Goal: Task Accomplishment & Management: Manage account settings

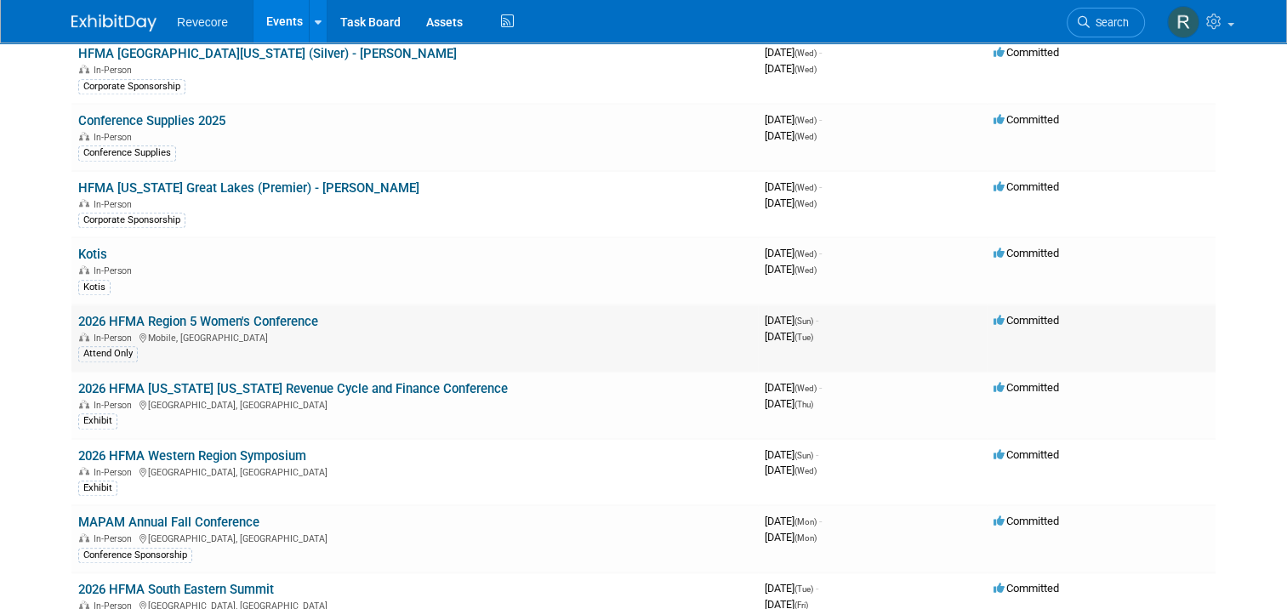
click at [244, 305] on td "2026 HFMA Region 5 Women's Conference In-Person Mobile, AL Attend Only" at bounding box center [414, 338] width 687 height 67
click at [246, 314] on link "2026 HFMA Region 5 Women's Conference" at bounding box center [198, 321] width 240 height 15
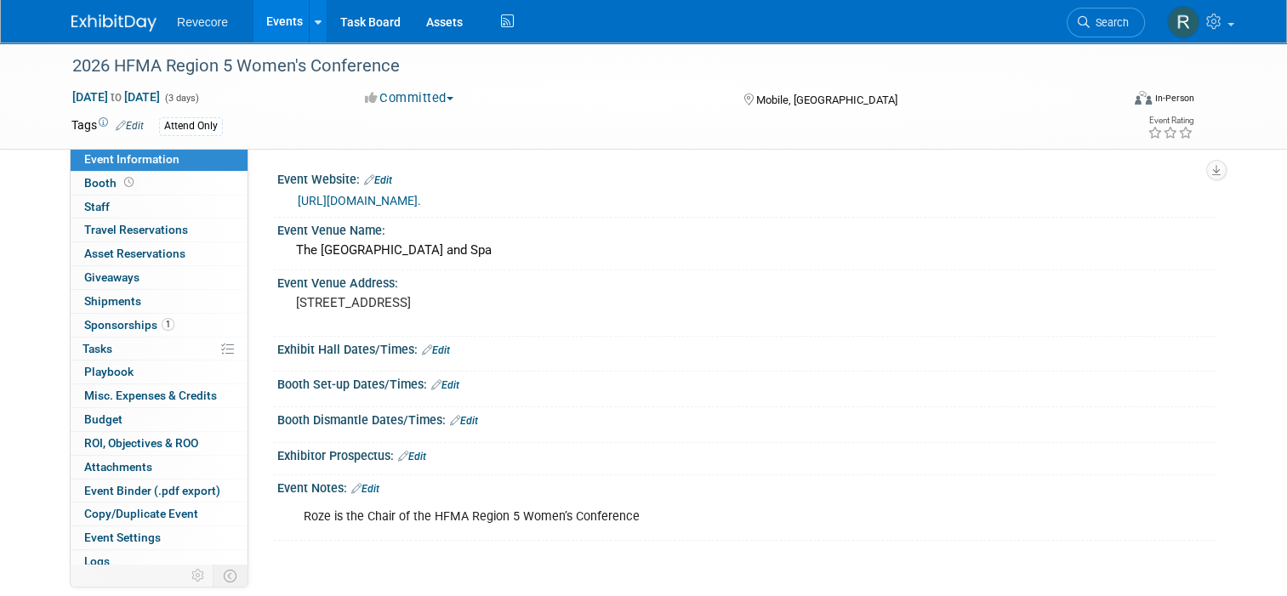
click at [193, 128] on div "Attend Only" at bounding box center [191, 126] width 64 height 18
click at [117, 128] on link "Edit" at bounding box center [130, 126] width 28 height 12
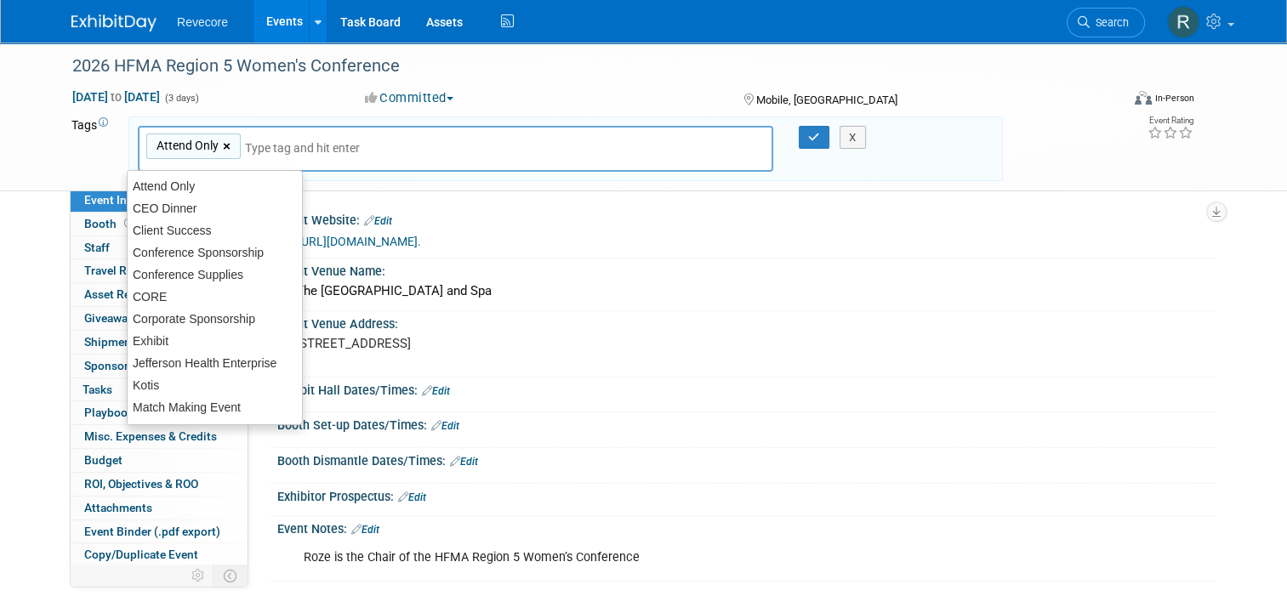
click at [223, 146] on link "×" at bounding box center [228, 147] width 11 height 20
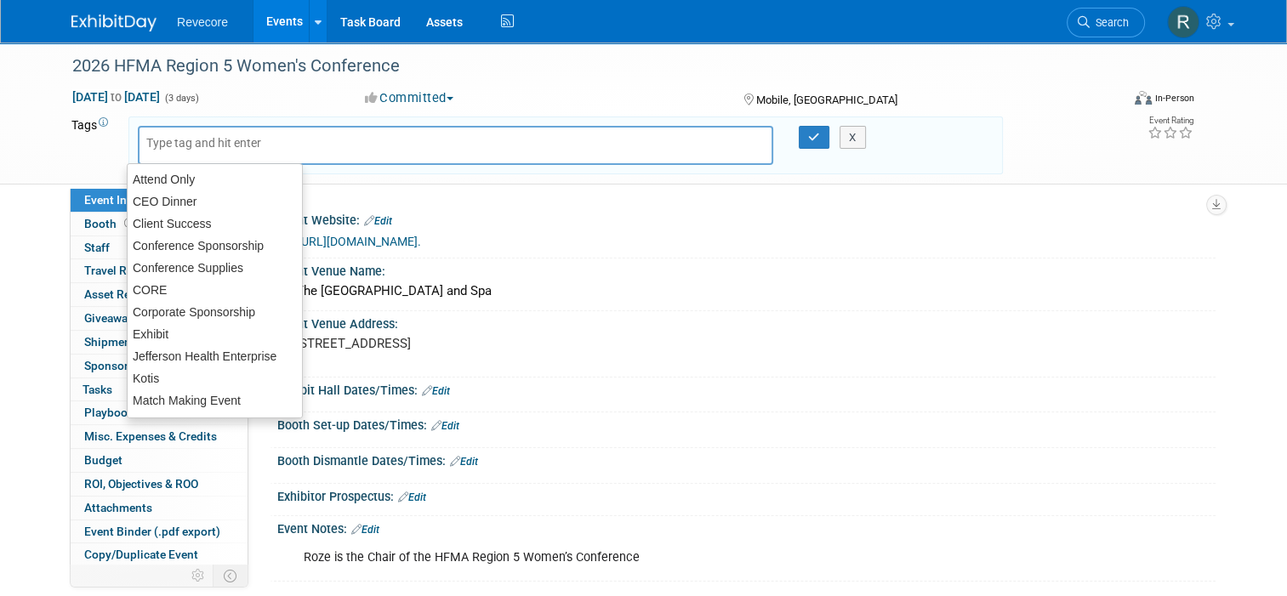
type input "c"
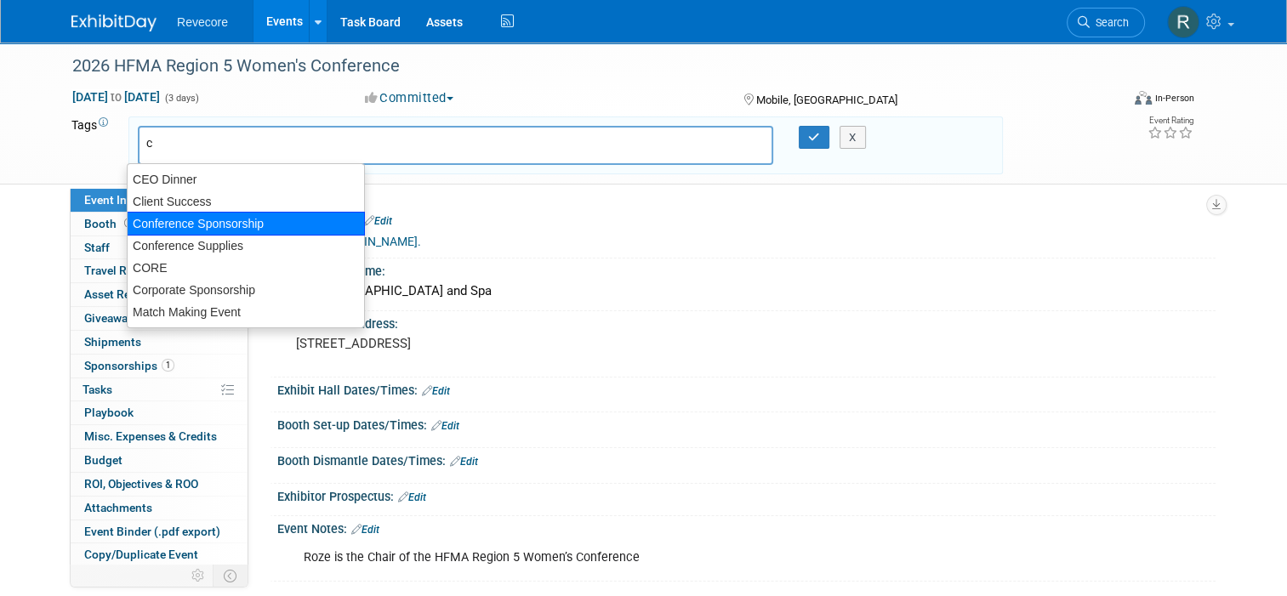
click at [204, 217] on div "Conference Sponsorship" at bounding box center [246, 224] width 238 height 24
type input "Conference Sponsorship"
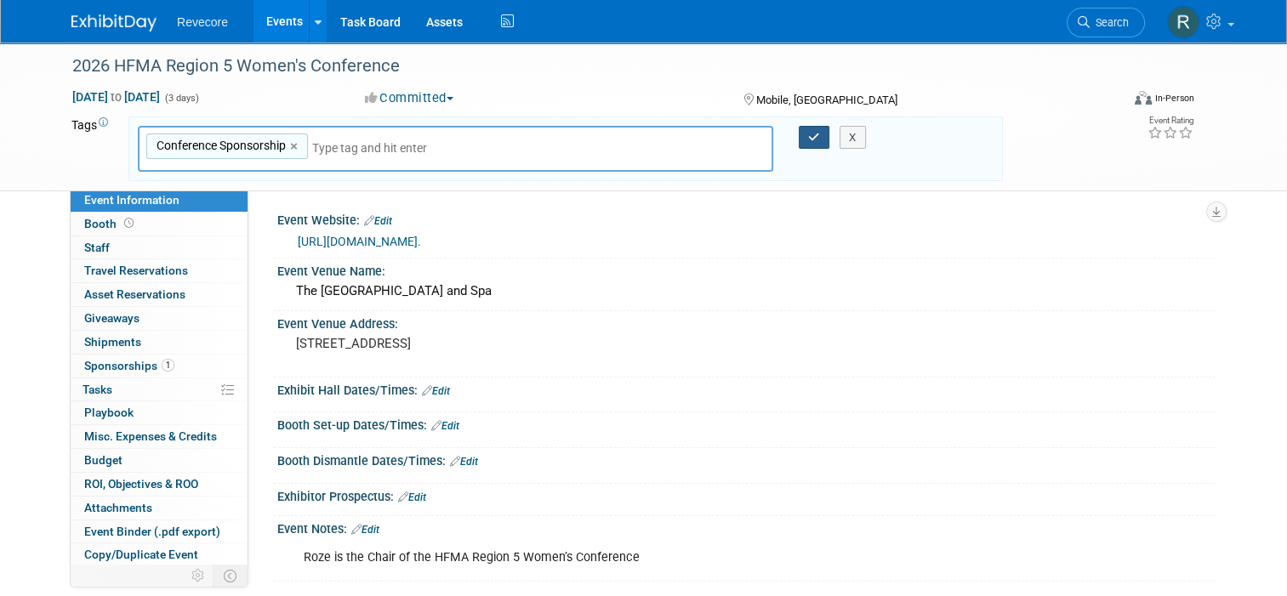
click at [808, 136] on button "button" at bounding box center [814, 138] width 31 height 24
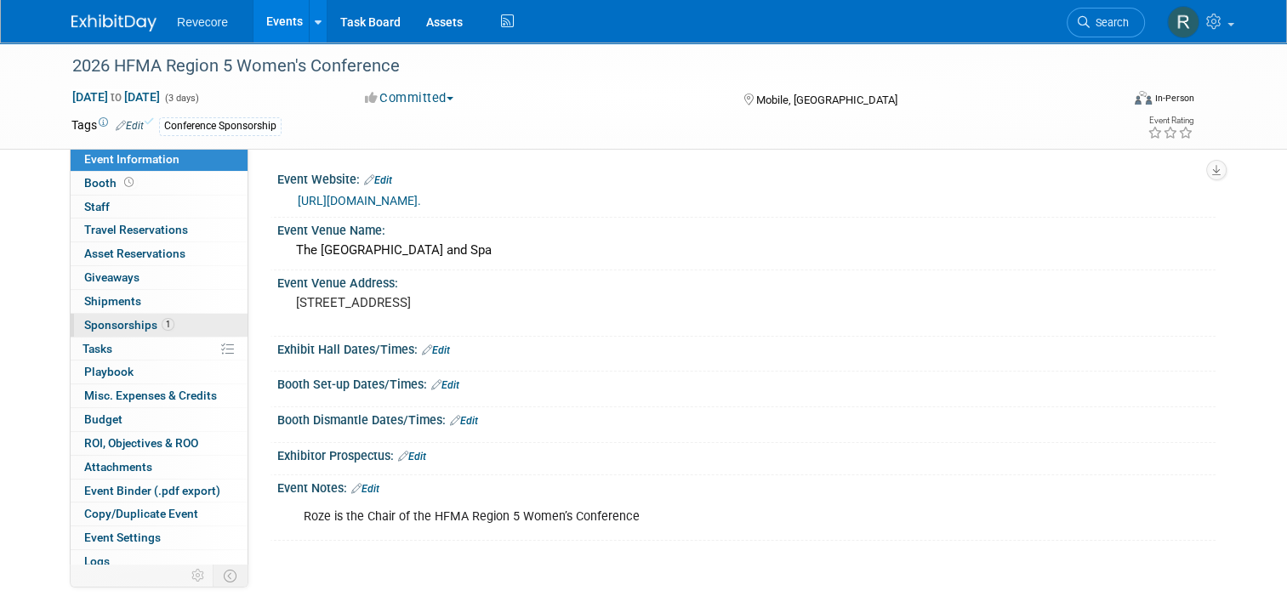
click at [141, 330] on span "Sponsorships 1" at bounding box center [129, 325] width 90 height 14
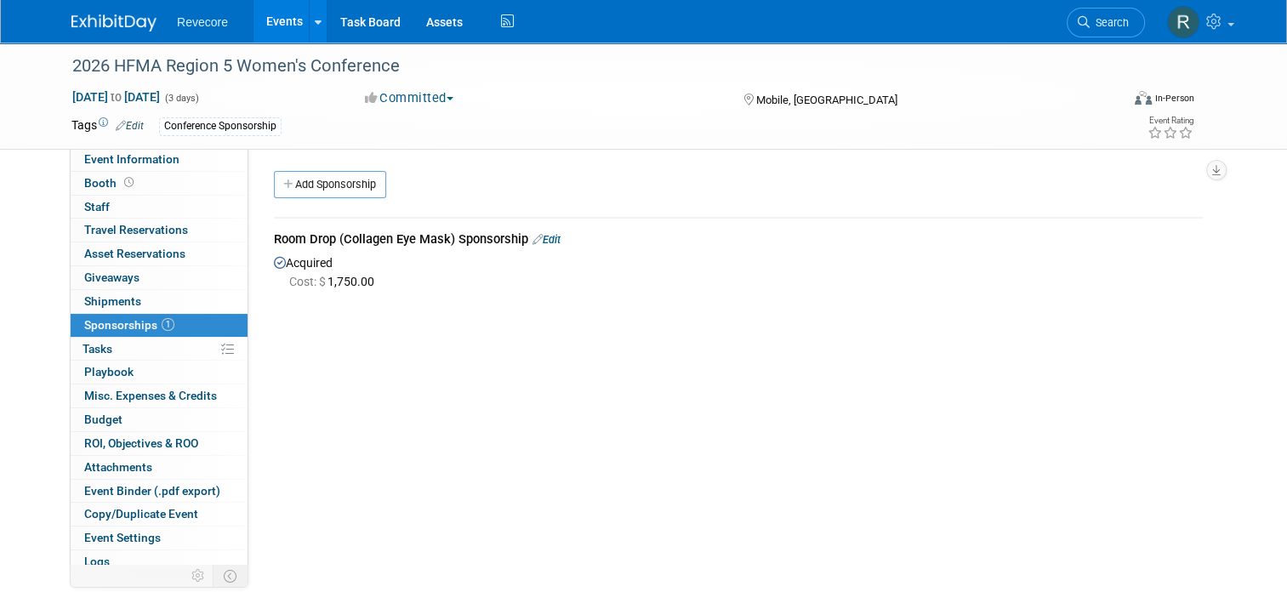
click at [282, 31] on link "Events" at bounding box center [285, 21] width 62 height 43
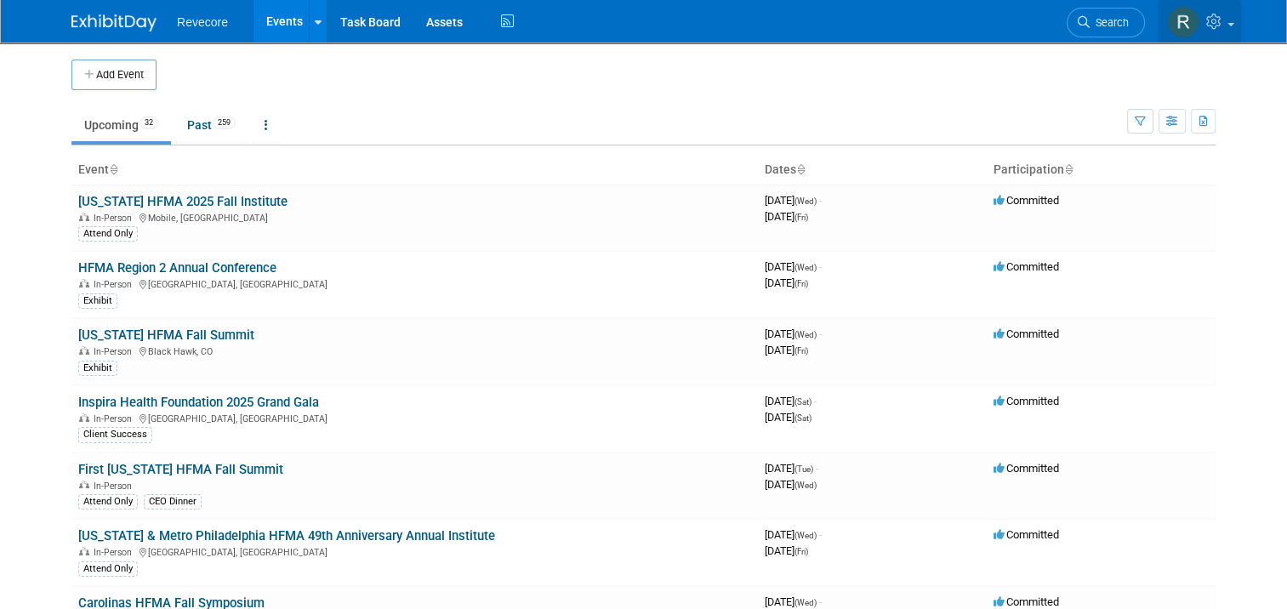
click at [1224, 22] on icon at bounding box center [1216, 21] width 20 height 15
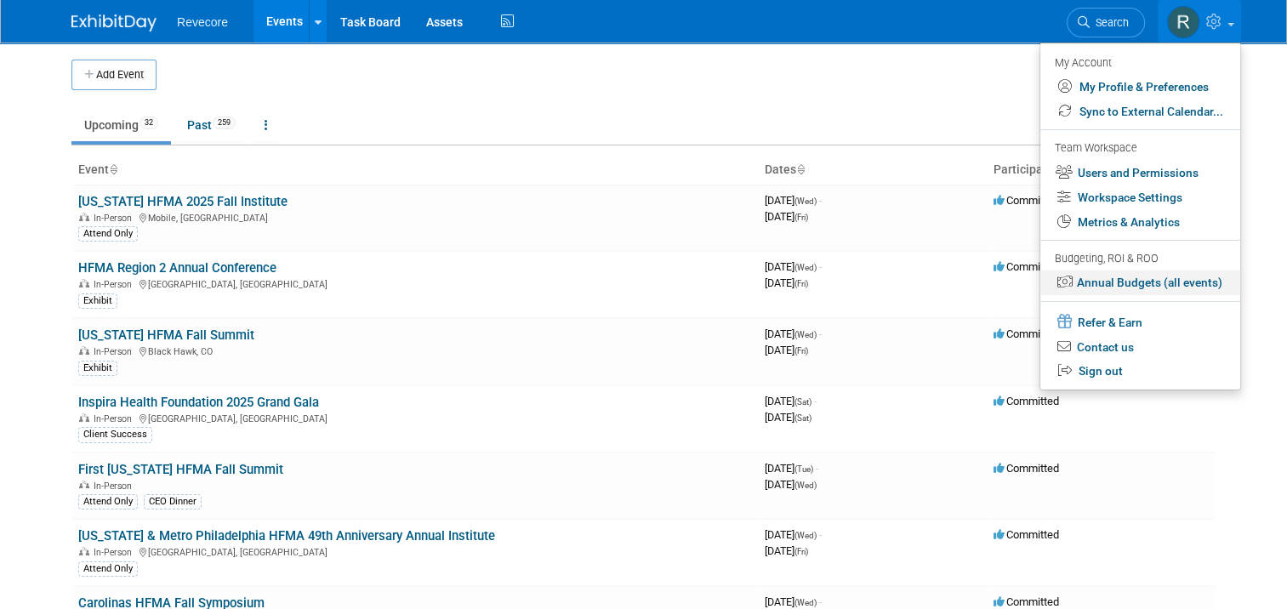
click at [1198, 280] on link "Annual Budgets (all events)" at bounding box center [1140, 283] width 200 height 25
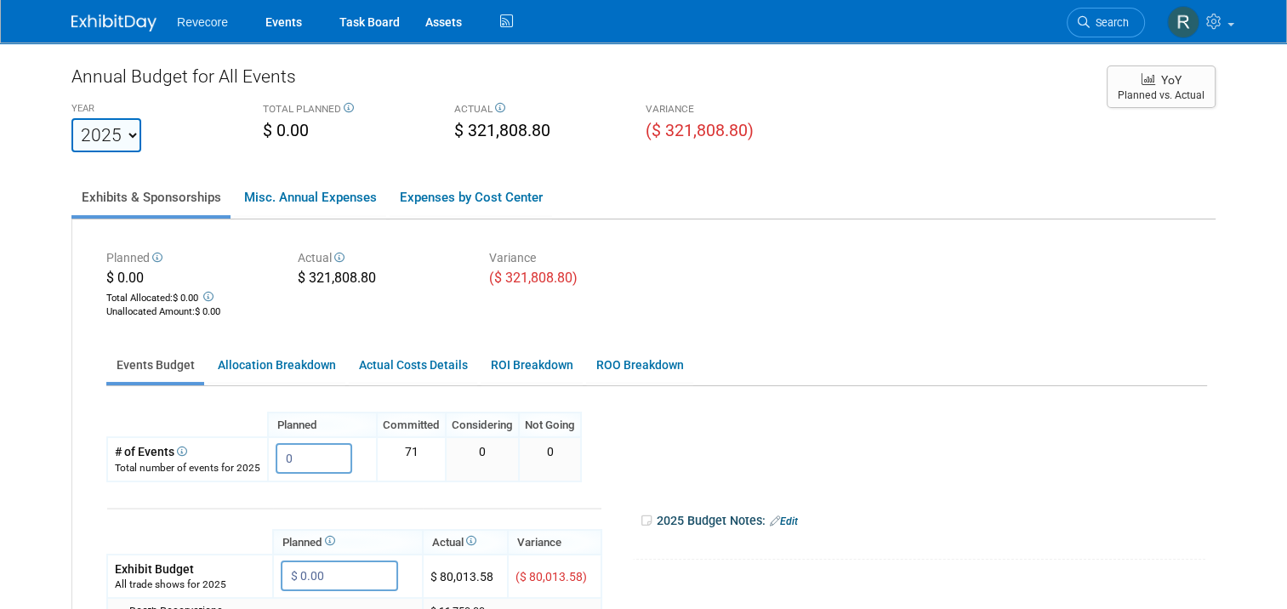
click at [112, 149] on select "2020 2021 2022 2023 2024 2025 2026 2027 2028 2029 2030 2031" at bounding box center [106, 135] width 70 height 34
select select "2026"
click at [71, 118] on select "2020 2021 2022 2023 2024 2025 2026 2027 2028 2029 2030 2031" at bounding box center [106, 135] width 70 height 34
click at [769, 176] on div "Annual Budget for All Events YEAR 2020 2021 2022 2023 2024 2025 2026 2027 2028 …" at bounding box center [643, 538] width 1144 height 949
click at [1241, 30] on link at bounding box center [1199, 21] width 83 height 43
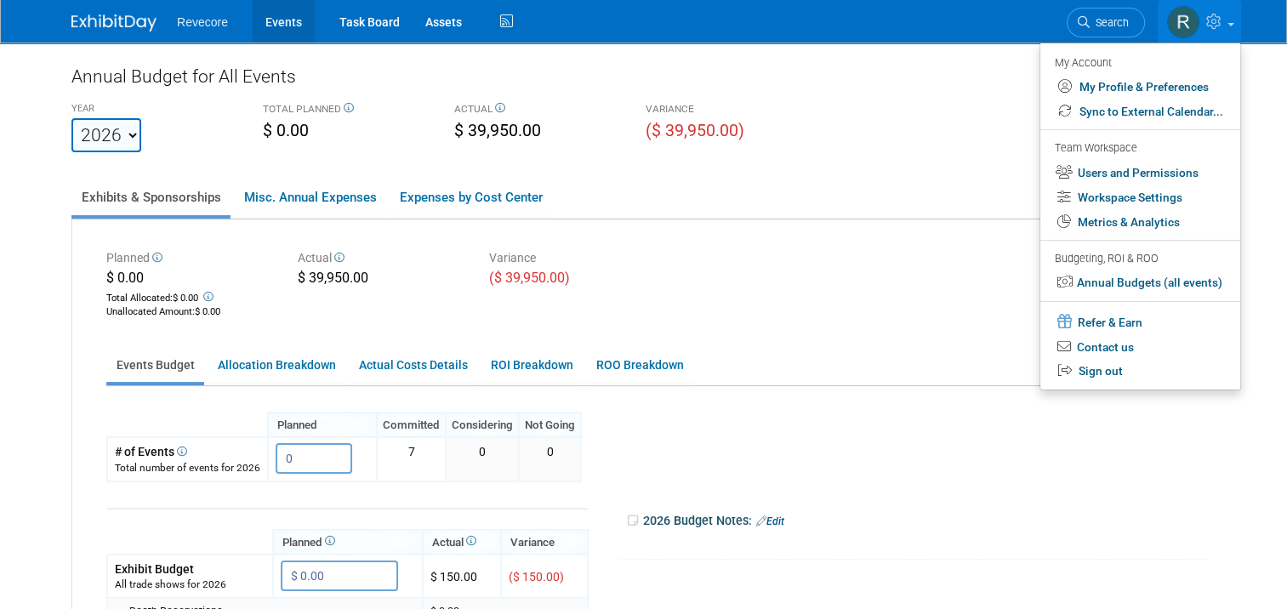
click at [259, 17] on link "Events" at bounding box center [284, 21] width 62 height 43
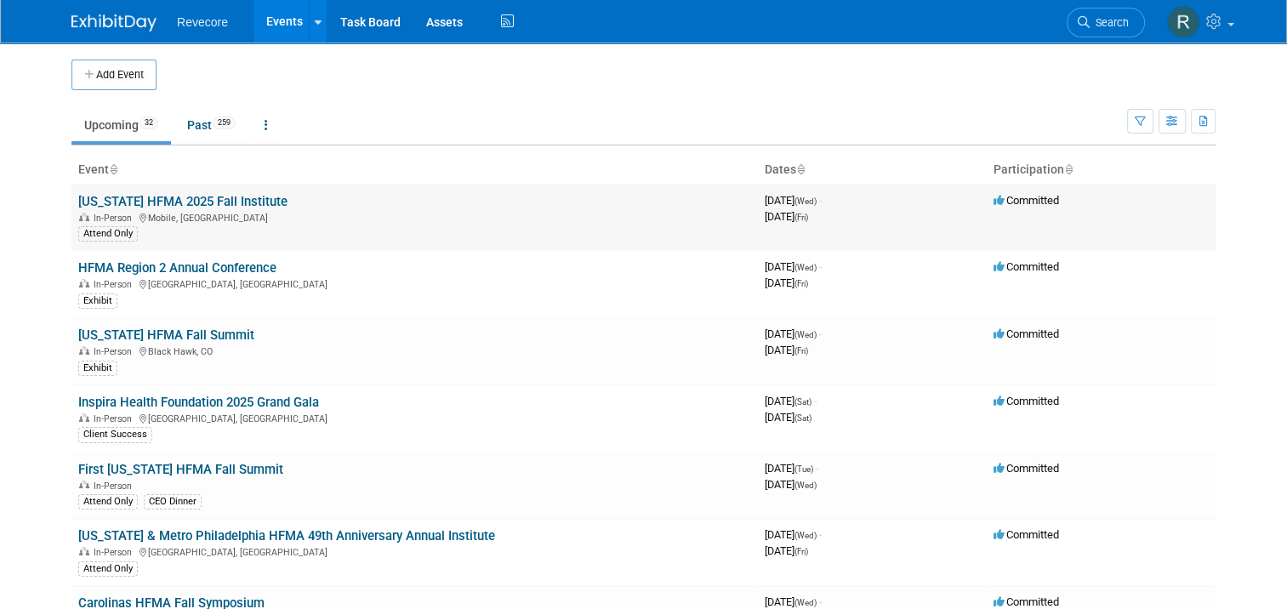
scroll to position [1554, 0]
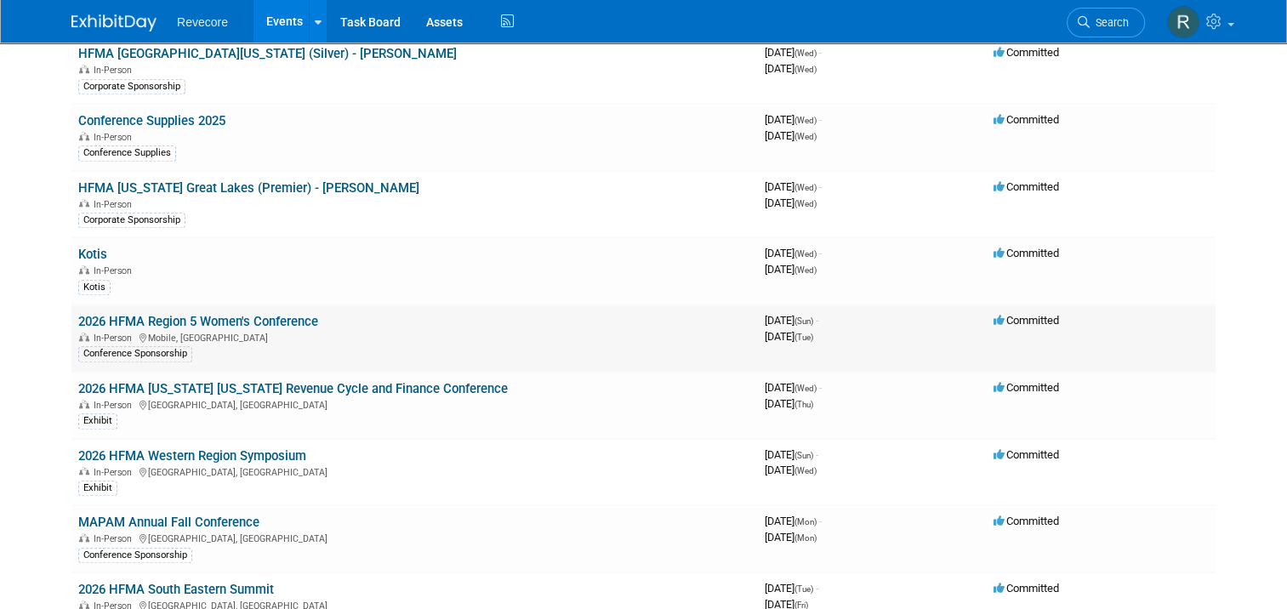
click at [268, 305] on td "2026 HFMA Region 5 Women's Conference In-Person Mobile, [GEOGRAPHIC_DATA] Confe…" at bounding box center [414, 338] width 687 height 67
click at [269, 314] on link "2026 HFMA Region 5 Women's Conference" at bounding box center [198, 321] width 240 height 15
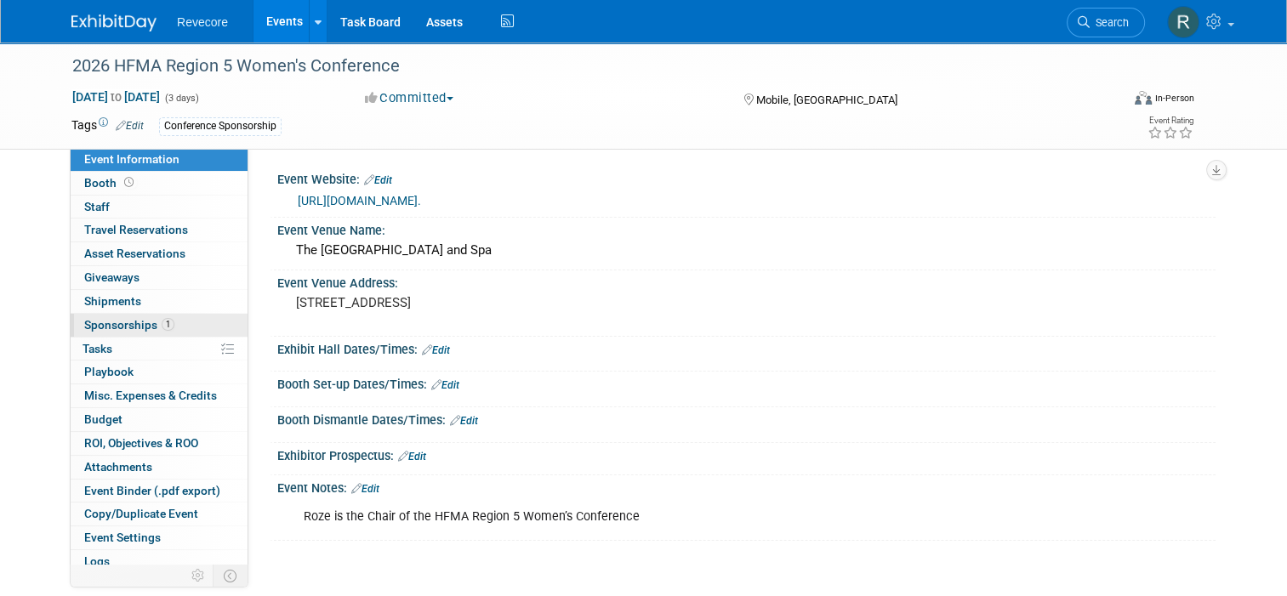
click at [154, 332] on link "1 Sponsorships 1" at bounding box center [159, 325] width 177 height 23
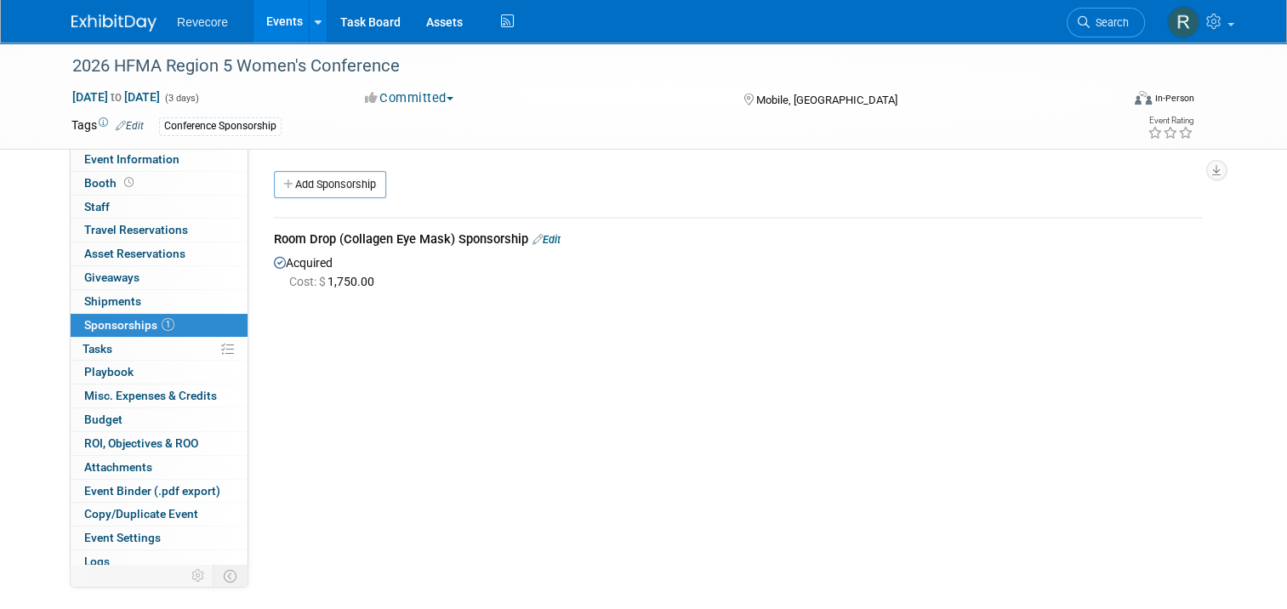
click at [549, 241] on link "Edit" at bounding box center [547, 239] width 28 height 13
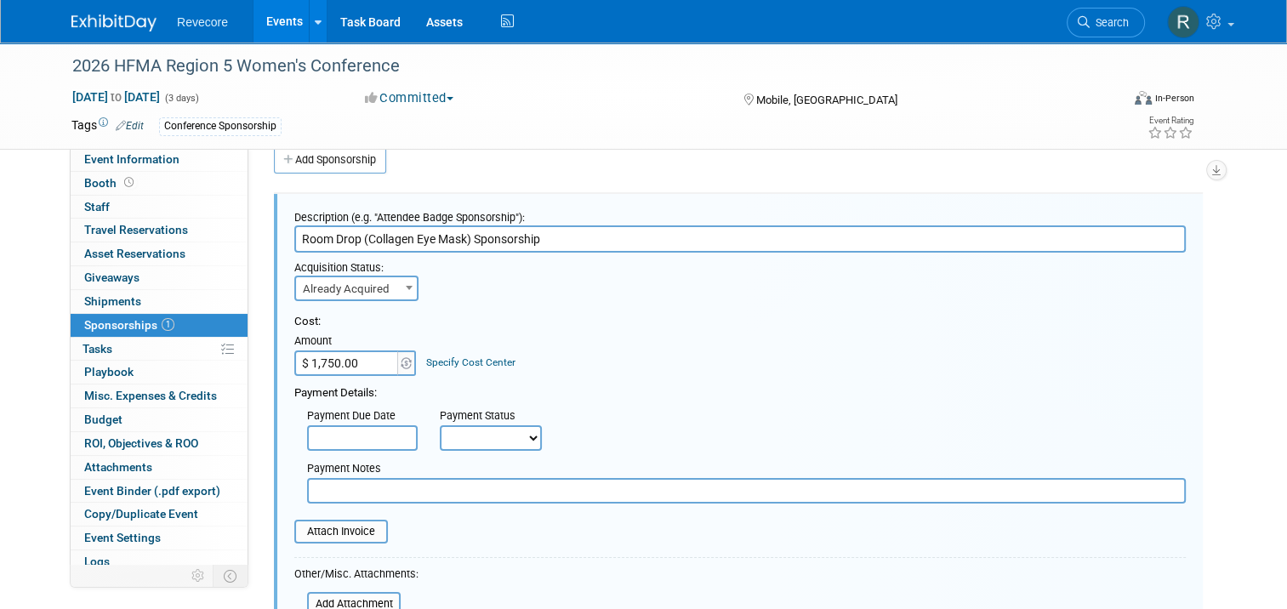
scroll to position [280, 0]
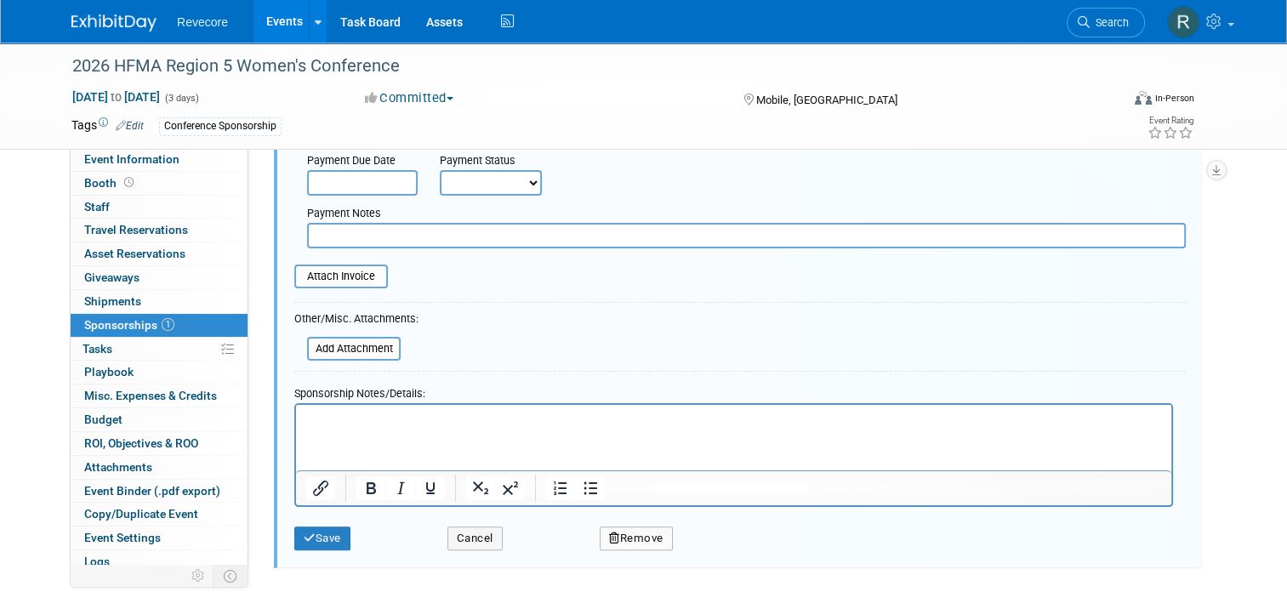
drag, startPoint x: 355, startPoint y: 391, endPoint x: 66, endPoint y: 6, distance: 481.8
click at [355, 391] on div "Sponsorship Notes/Details:" at bounding box center [733, 391] width 879 height 25
click at [355, 418] on p "Rich Text Area. Press ALT-0 for help." at bounding box center [734, 419] width 856 height 17
paste body "Rich Text Area. Press ALT-0 for help."
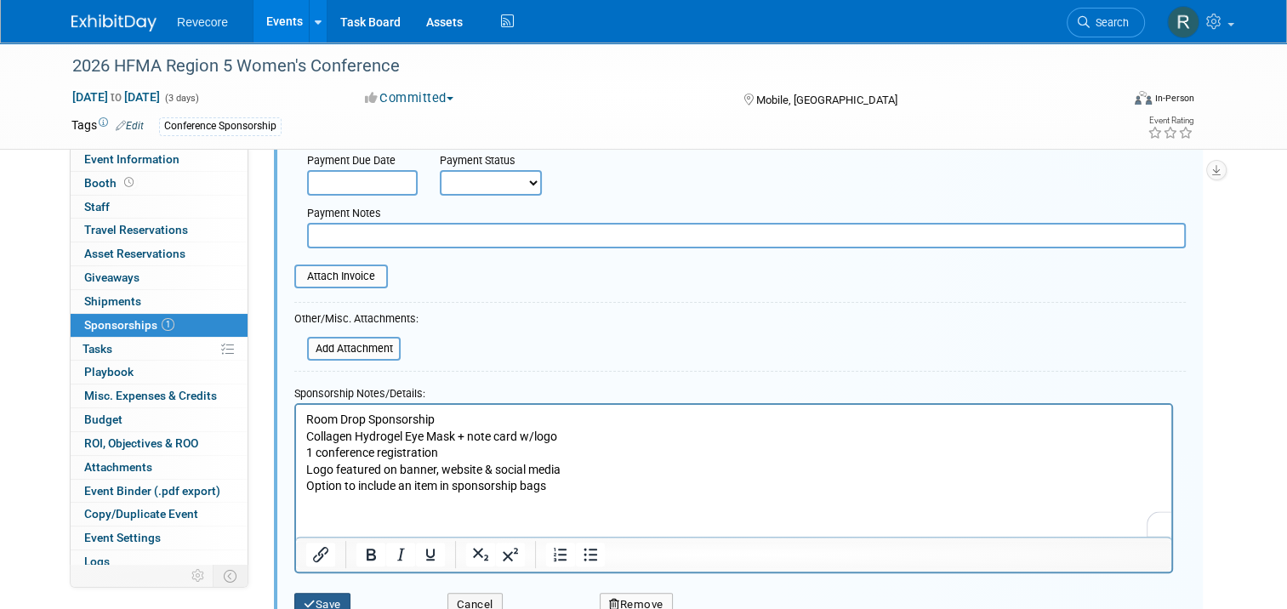
click at [323, 596] on button "Save" at bounding box center [322, 605] width 56 height 24
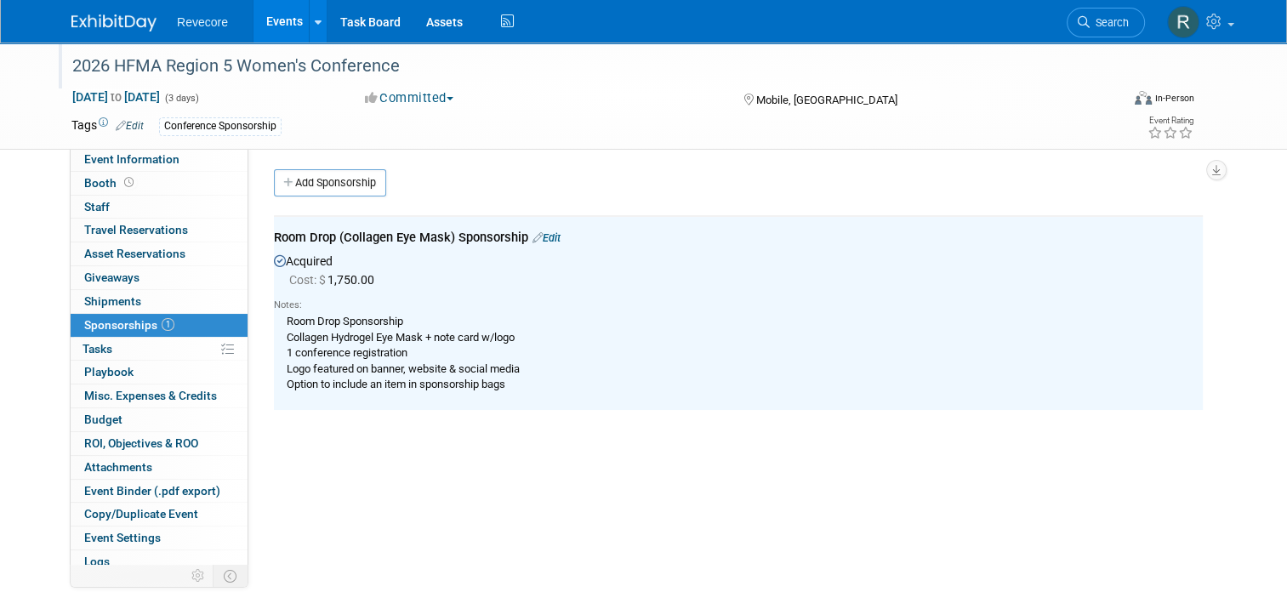
scroll to position [0, 0]
click at [277, 27] on link "Events" at bounding box center [285, 21] width 62 height 43
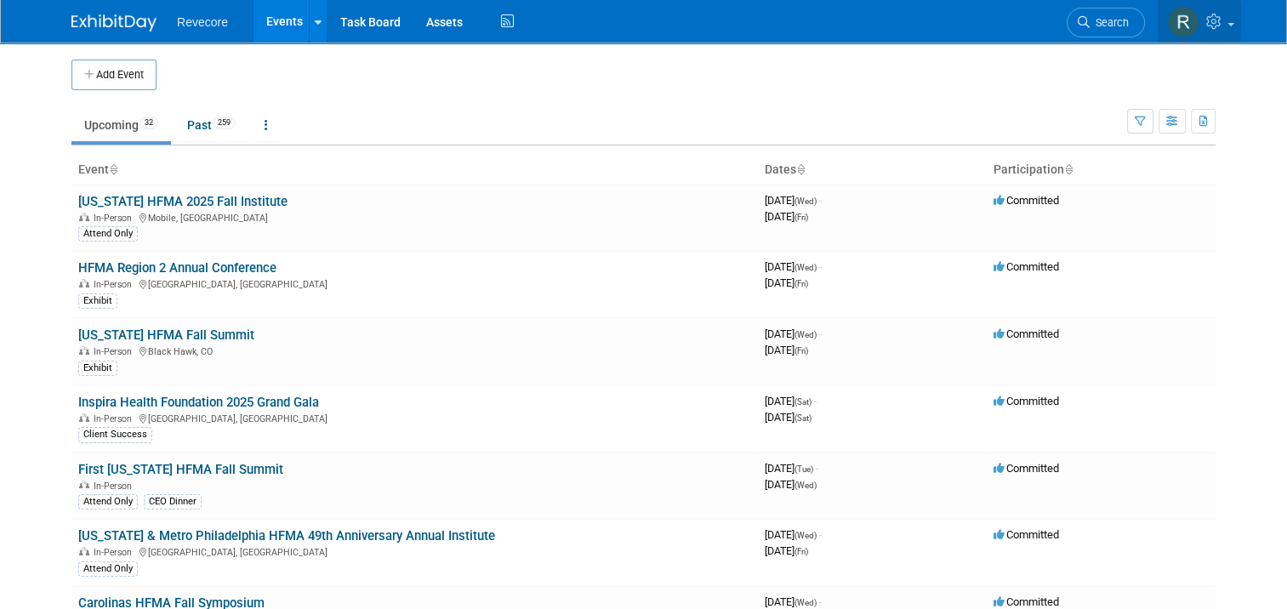
click at [1211, 31] on link at bounding box center [1199, 21] width 83 height 43
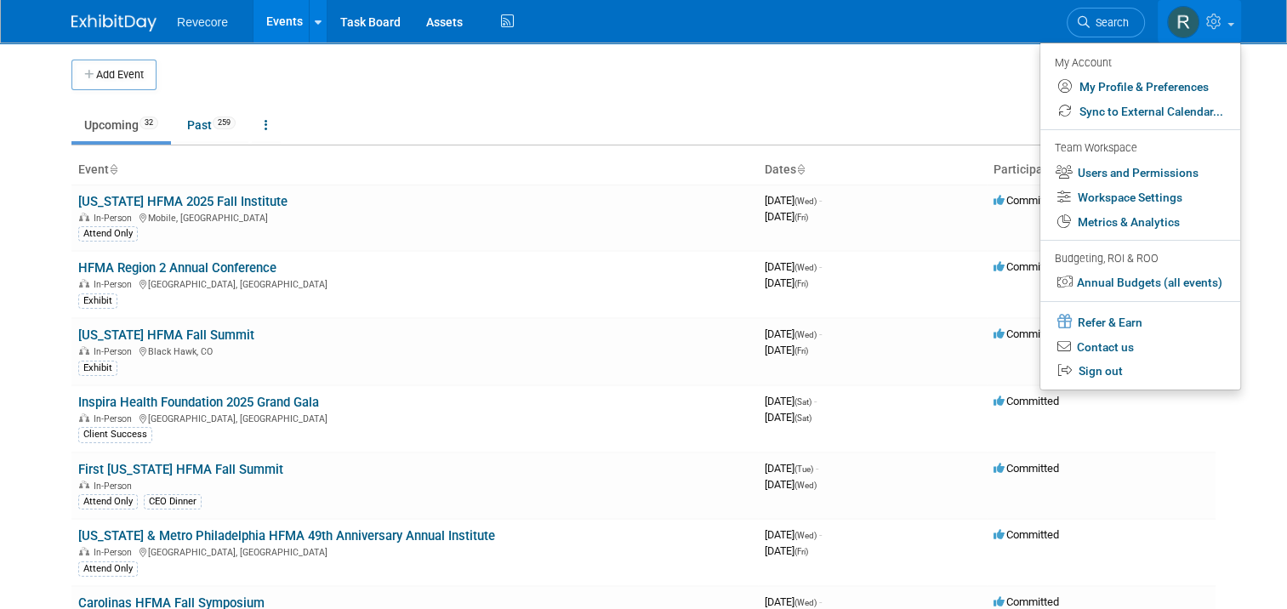
click at [1177, 268] on div "Budgeting, ROI & ROO" at bounding box center [1139, 259] width 168 height 18
click at [1171, 277] on link "Annual Budgets (all events)" at bounding box center [1140, 283] width 200 height 25
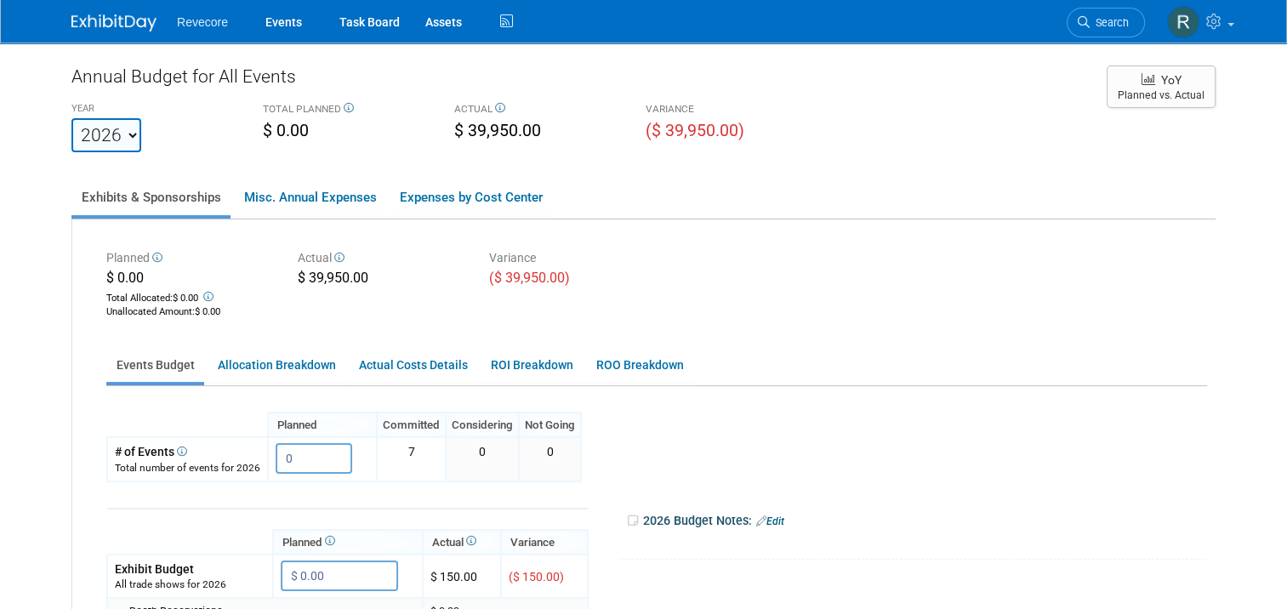
click at [105, 145] on select "2020 2021 2022 2023 2024 2025 2026 2027 2028 2029 2030 2031" at bounding box center [106, 135] width 70 height 34
click at [830, 170] on div "Annual Budget for All Events YEAR 2020 2021 2022 2023 2024 2025 2026 2027 2028 …" at bounding box center [643, 538] width 1144 height 949
click at [274, 31] on link "Events" at bounding box center [284, 21] width 62 height 43
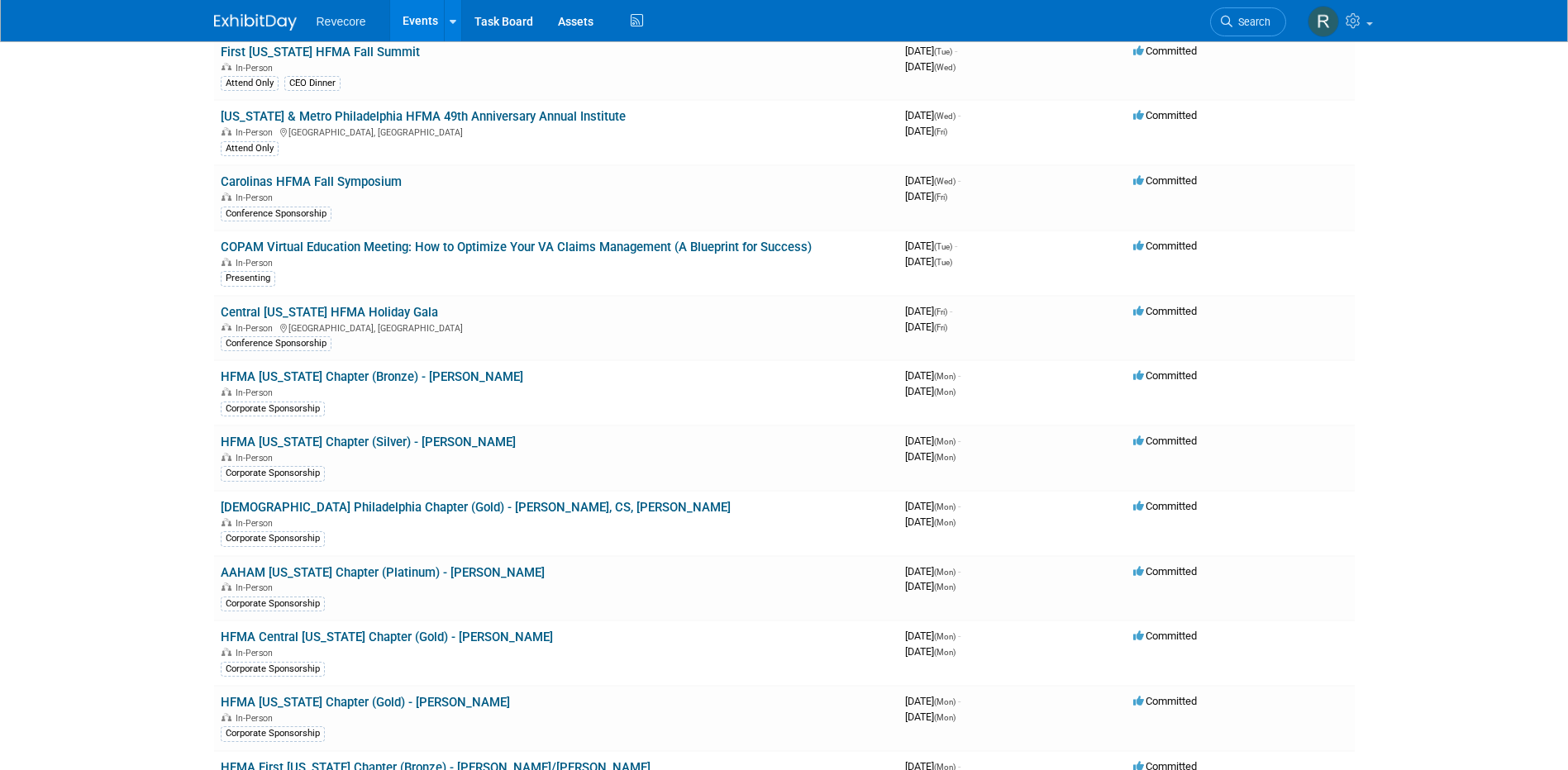
scroll to position [579, 0]
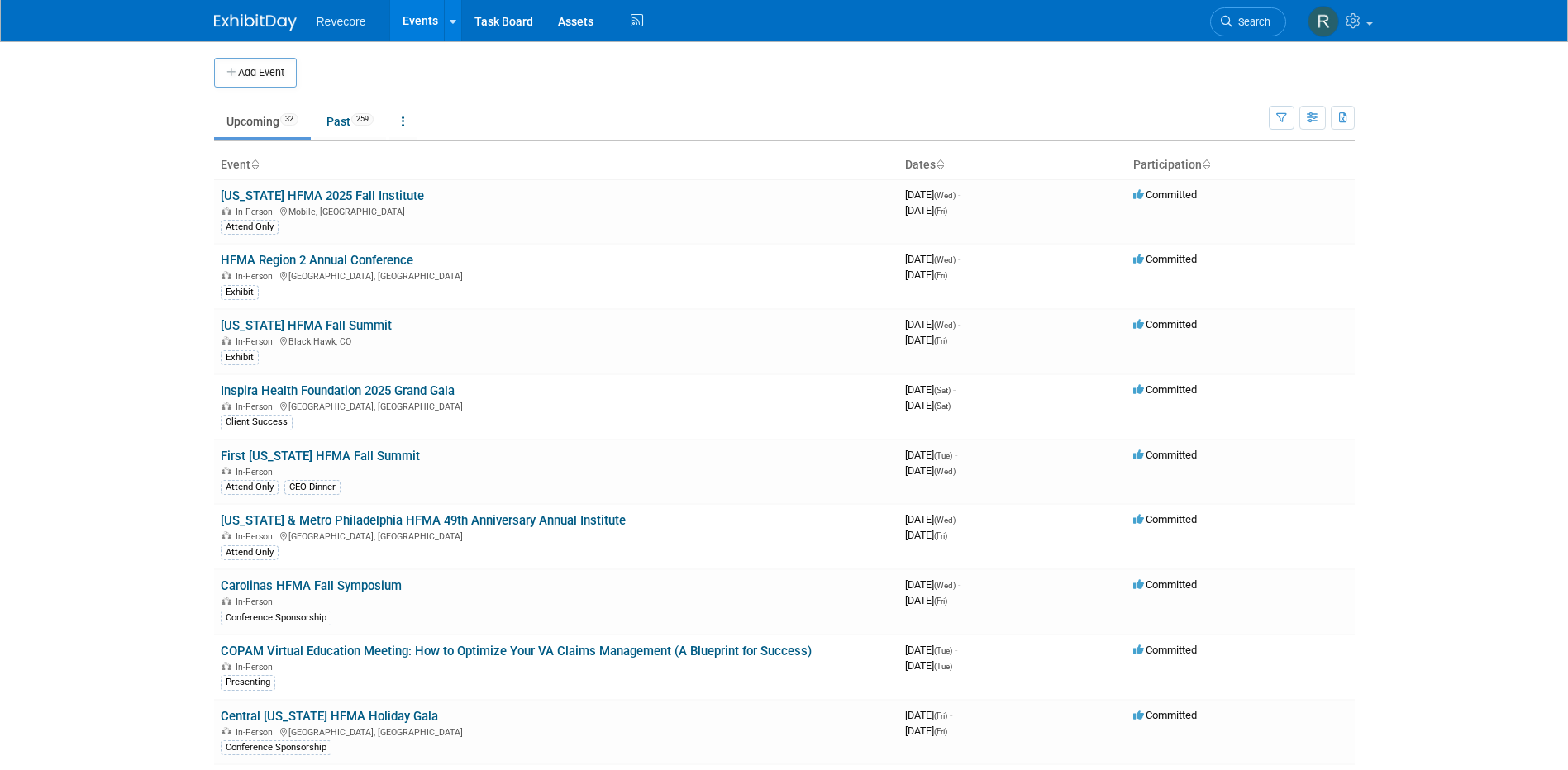
scroll to position [1437, 0]
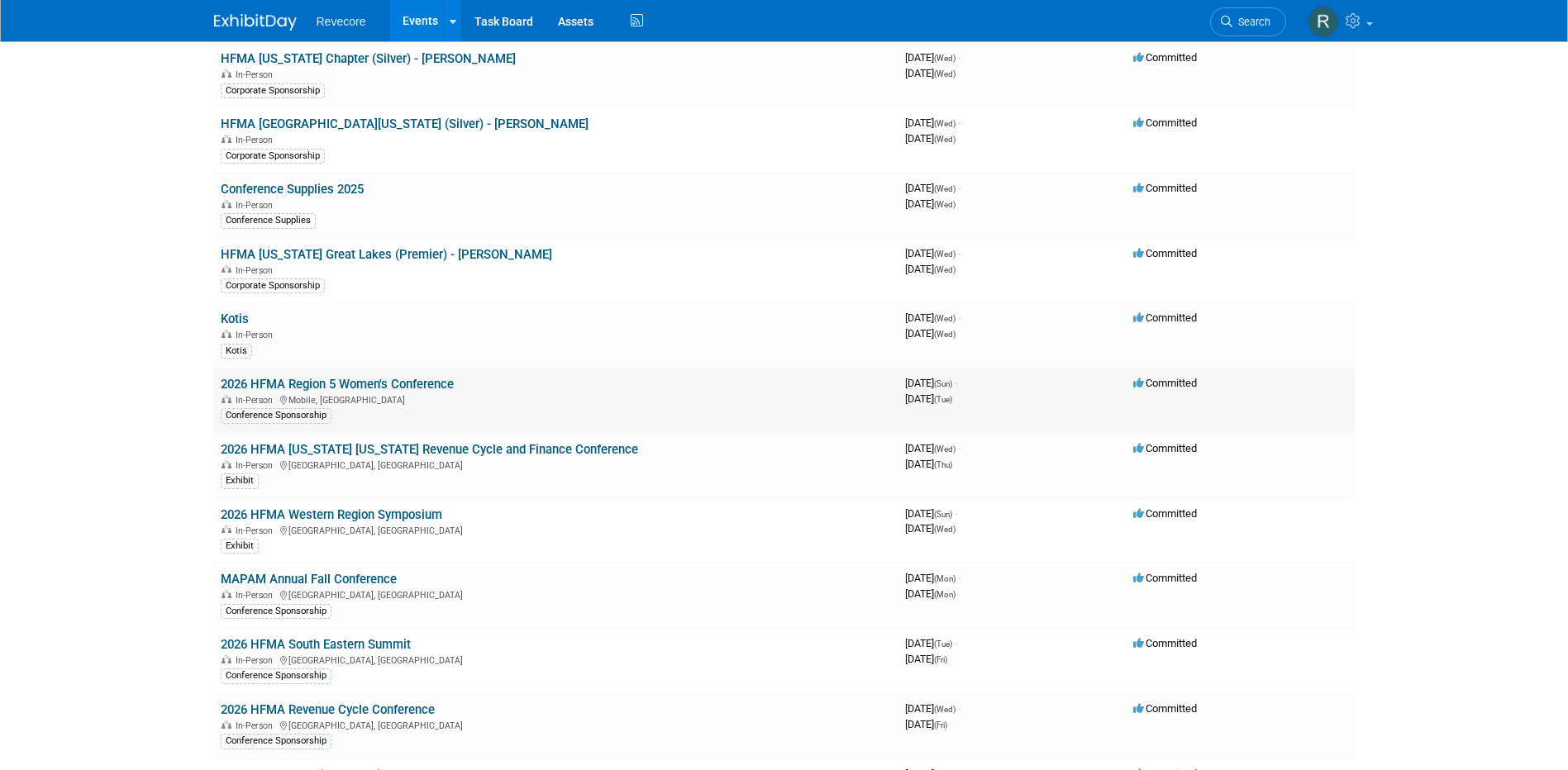
click at [328, 374] on td "2026 HFMA Region 5 Women's Conference In-Person Mobile, AL Conference Sponsorsh…" at bounding box center [556, 400] width 684 height 65
click at [326, 381] on link "2026 HFMA Region 5 Women's Conference" at bounding box center [337, 384] width 233 height 15
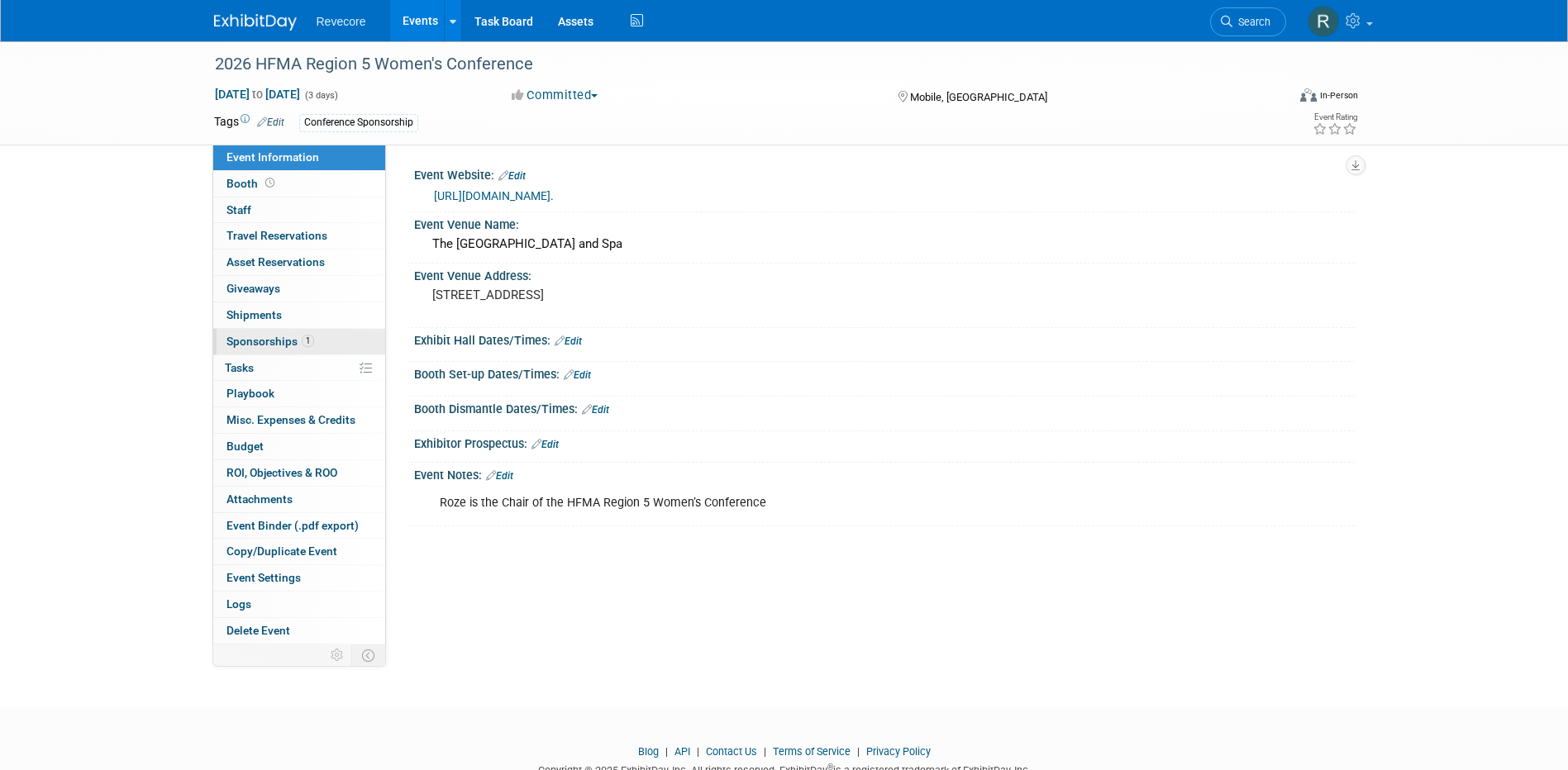
click at [307, 339] on span "1" at bounding box center [308, 341] width 13 height 13
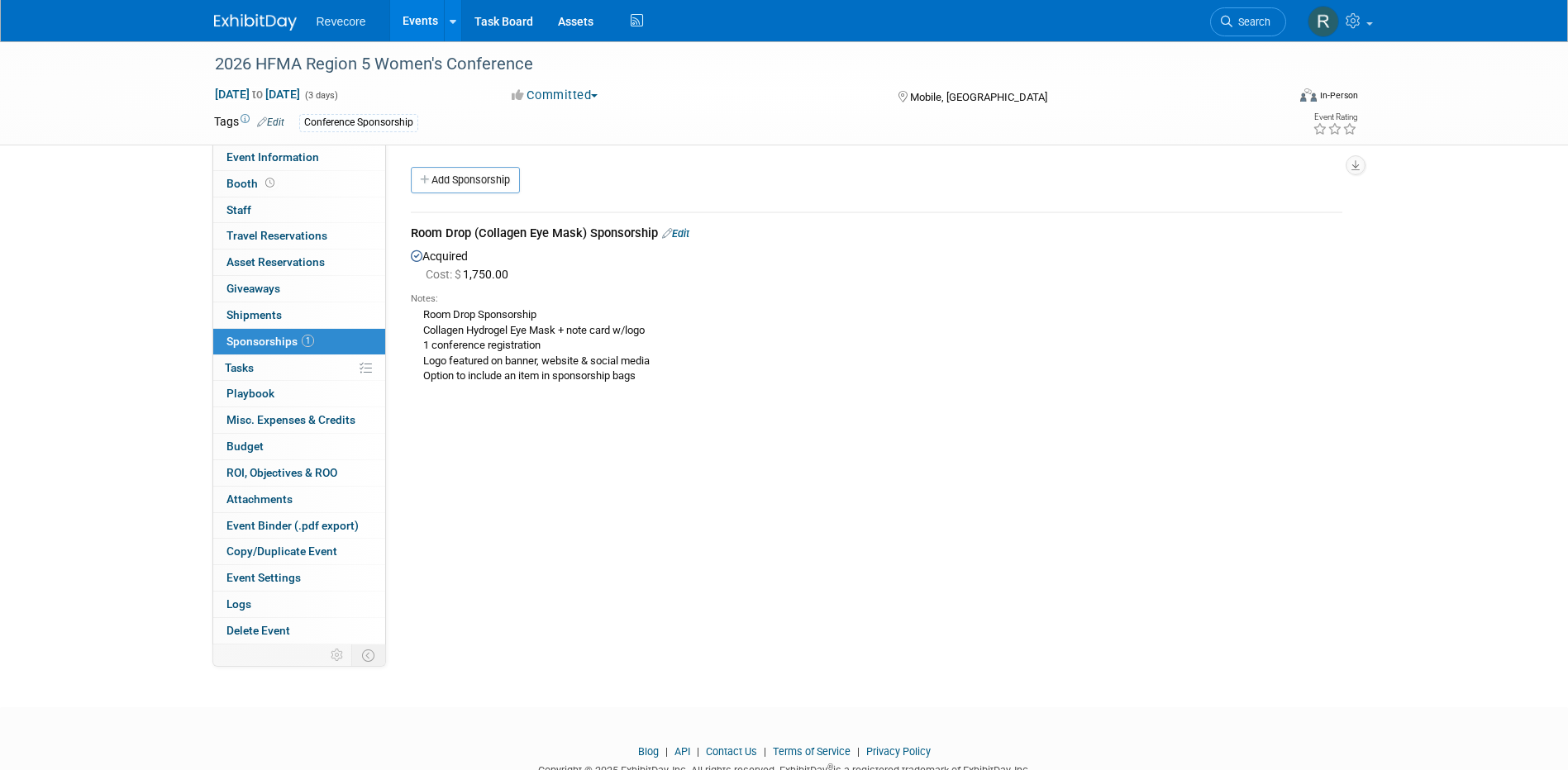
click at [629, 384] on div "Room Drop Sponsorship Collagen Hydrogel Eye Mask + note card w/logo 1 conferenc…" at bounding box center [876, 345] width 932 height 79
click at [680, 227] on link "Edit" at bounding box center [675, 233] width 27 height 13
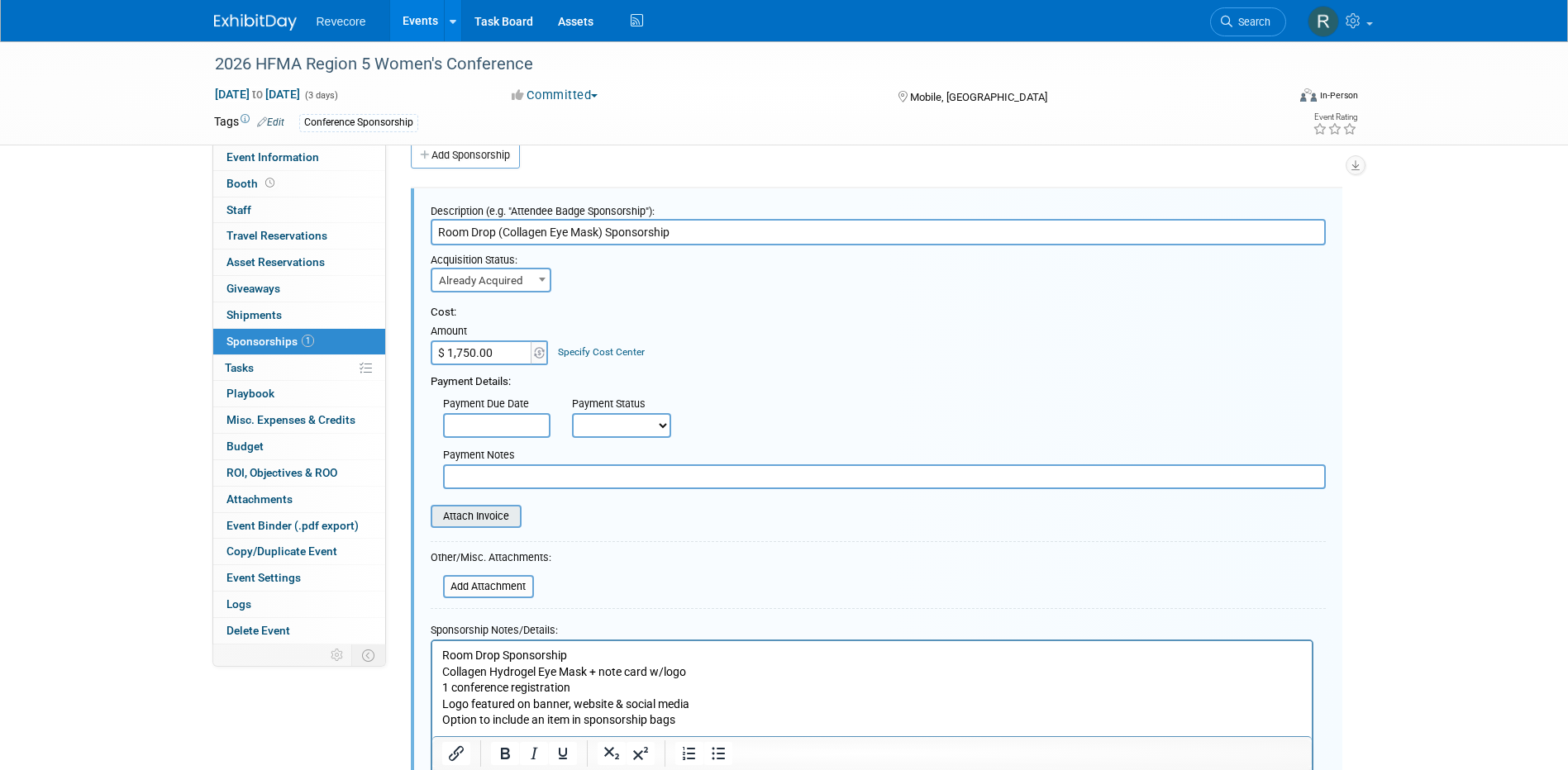
click at [497, 519] on input "file" at bounding box center [422, 516] width 196 height 19
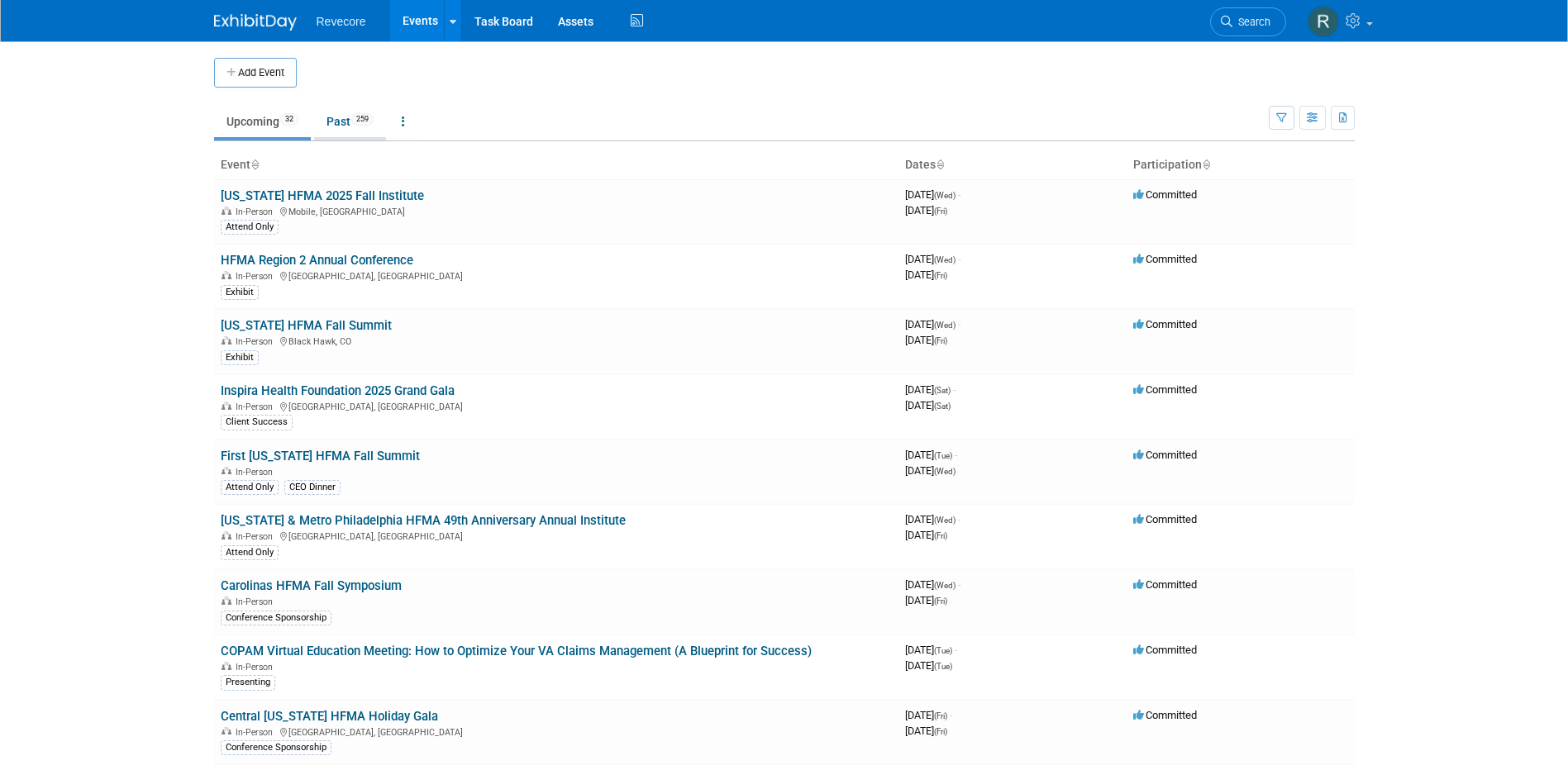
click at [343, 123] on link "Past 259" at bounding box center [350, 121] width 72 height 31
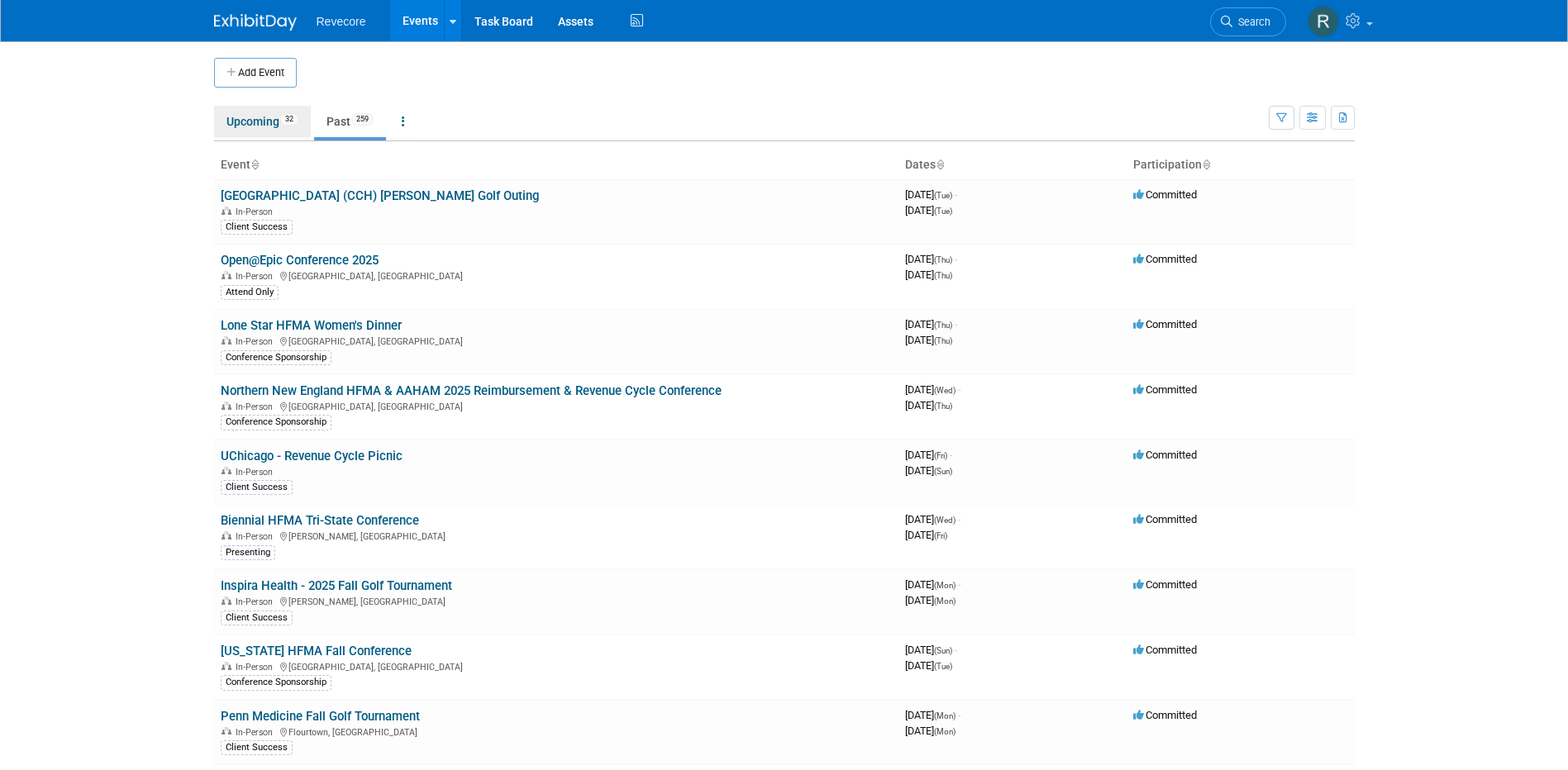
click at [269, 129] on link "Upcoming 32" at bounding box center [262, 121] width 97 height 31
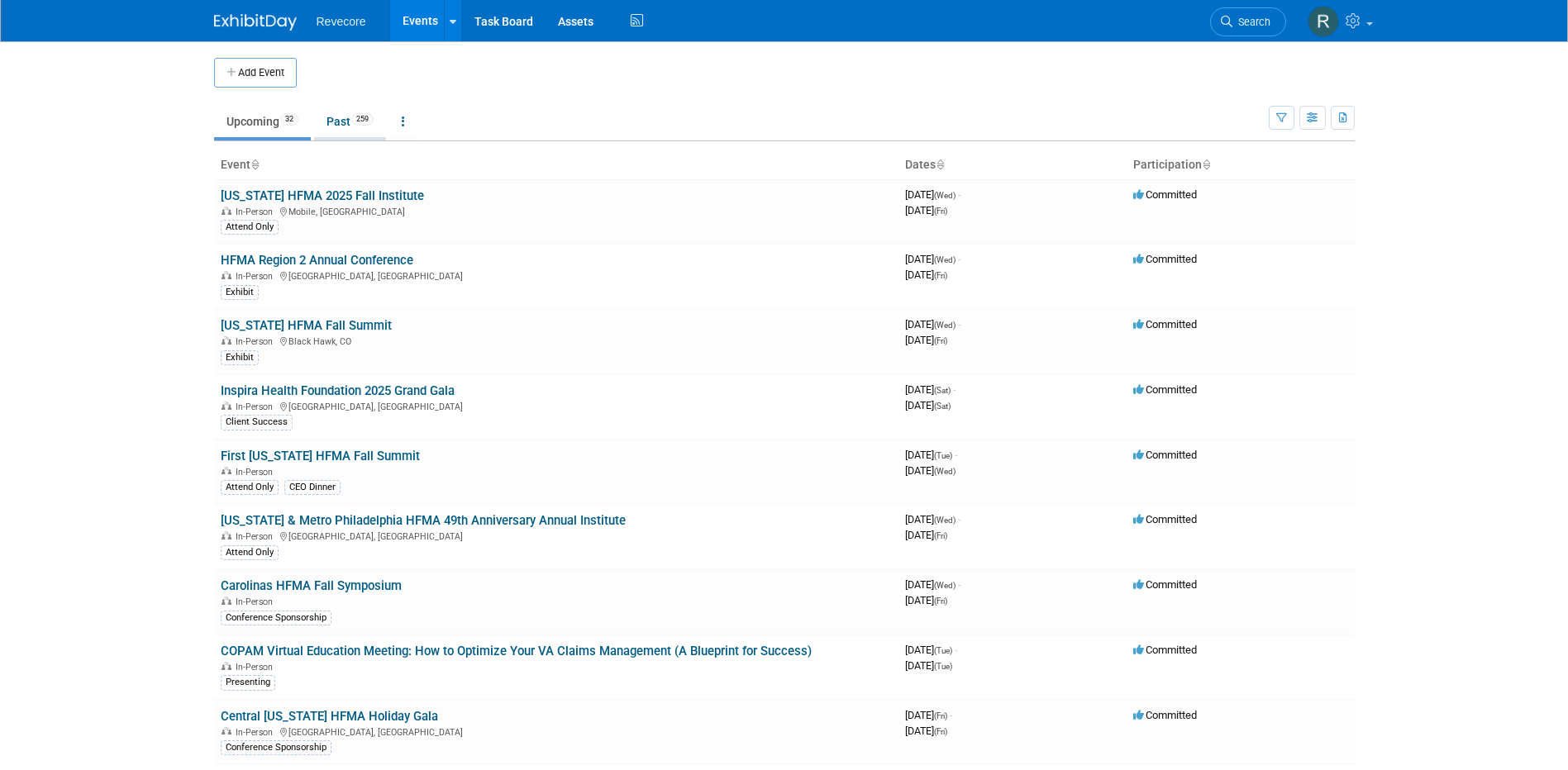
click at [345, 126] on link "Past 259" at bounding box center [350, 121] width 72 height 31
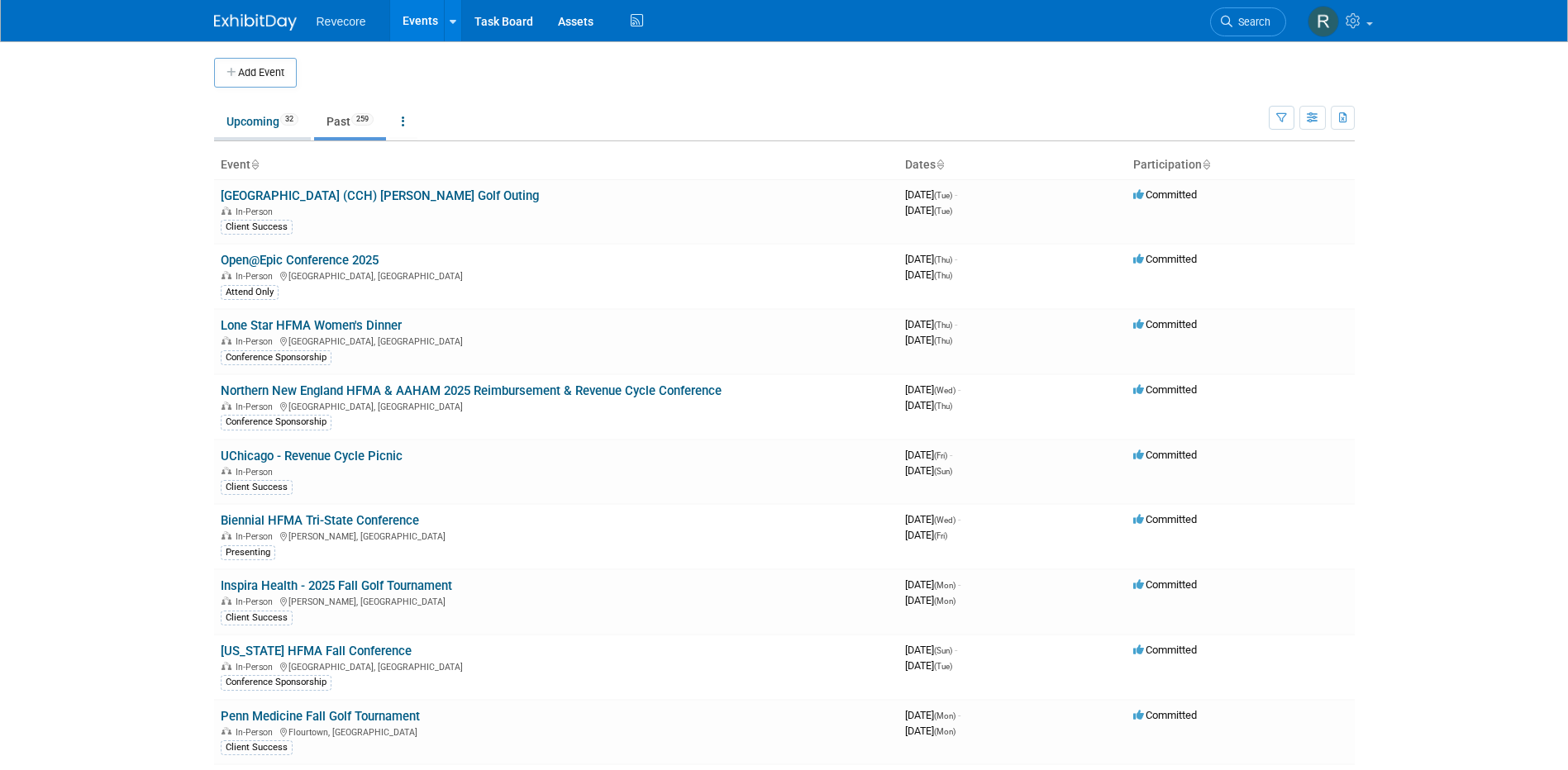
click at [286, 125] on link "Upcoming 32" at bounding box center [262, 121] width 97 height 31
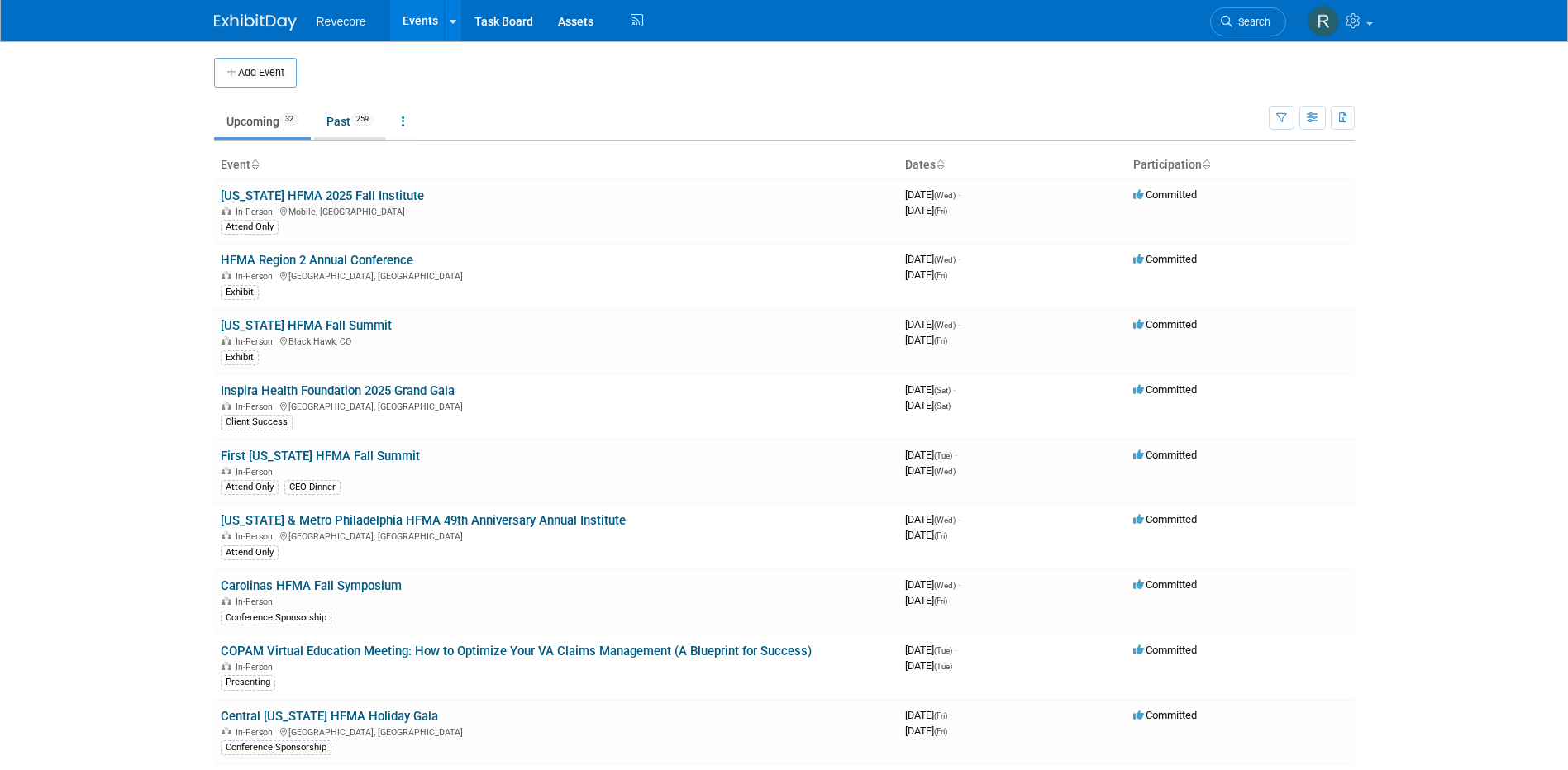
click at [366, 121] on span "259" at bounding box center [362, 119] width 22 height 13
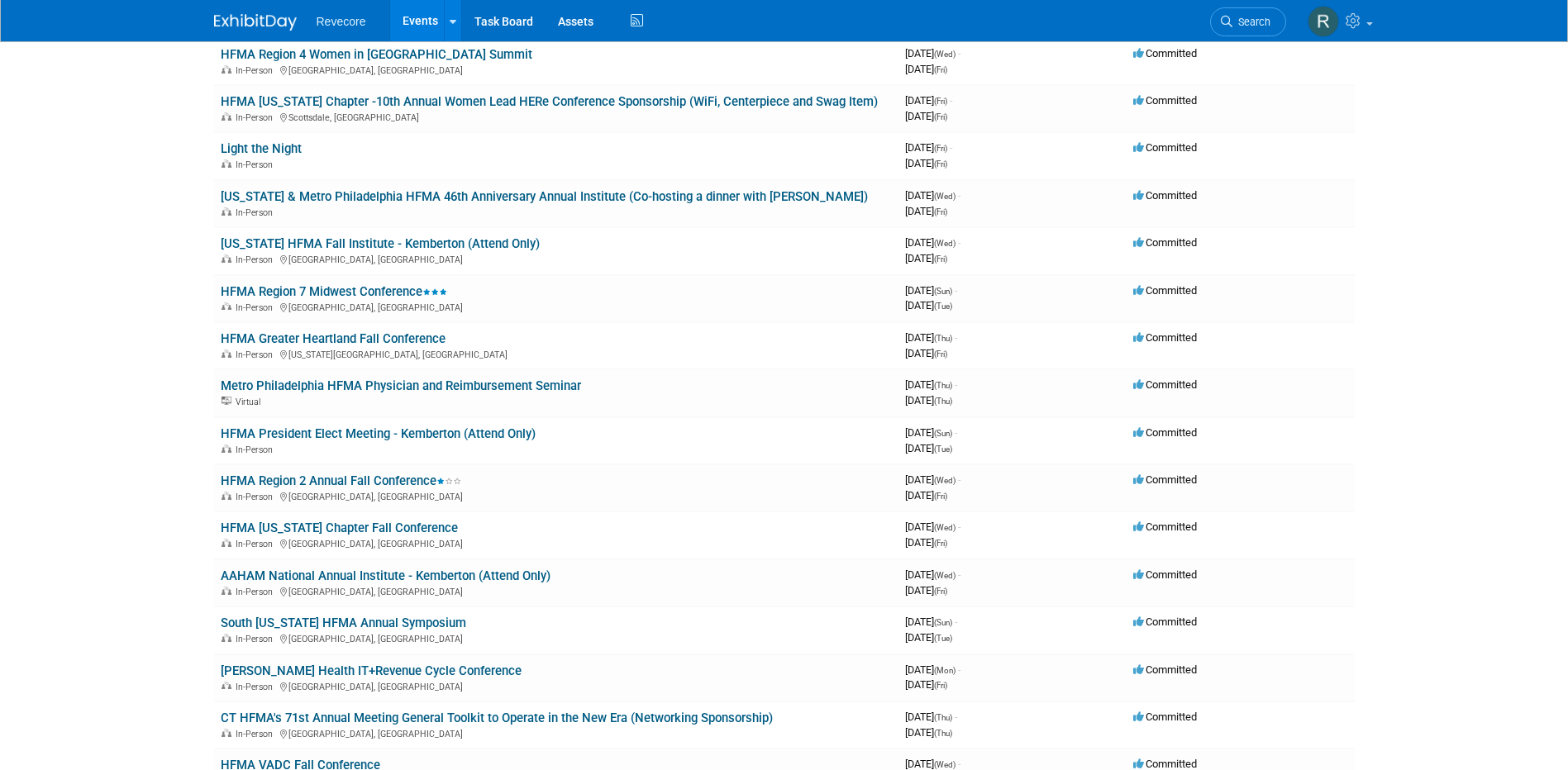
scroll to position [15474, 0]
click at [422, 330] on link "HFMA Greater Heartland Fall Conference" at bounding box center [332, 337] width 224 height 15
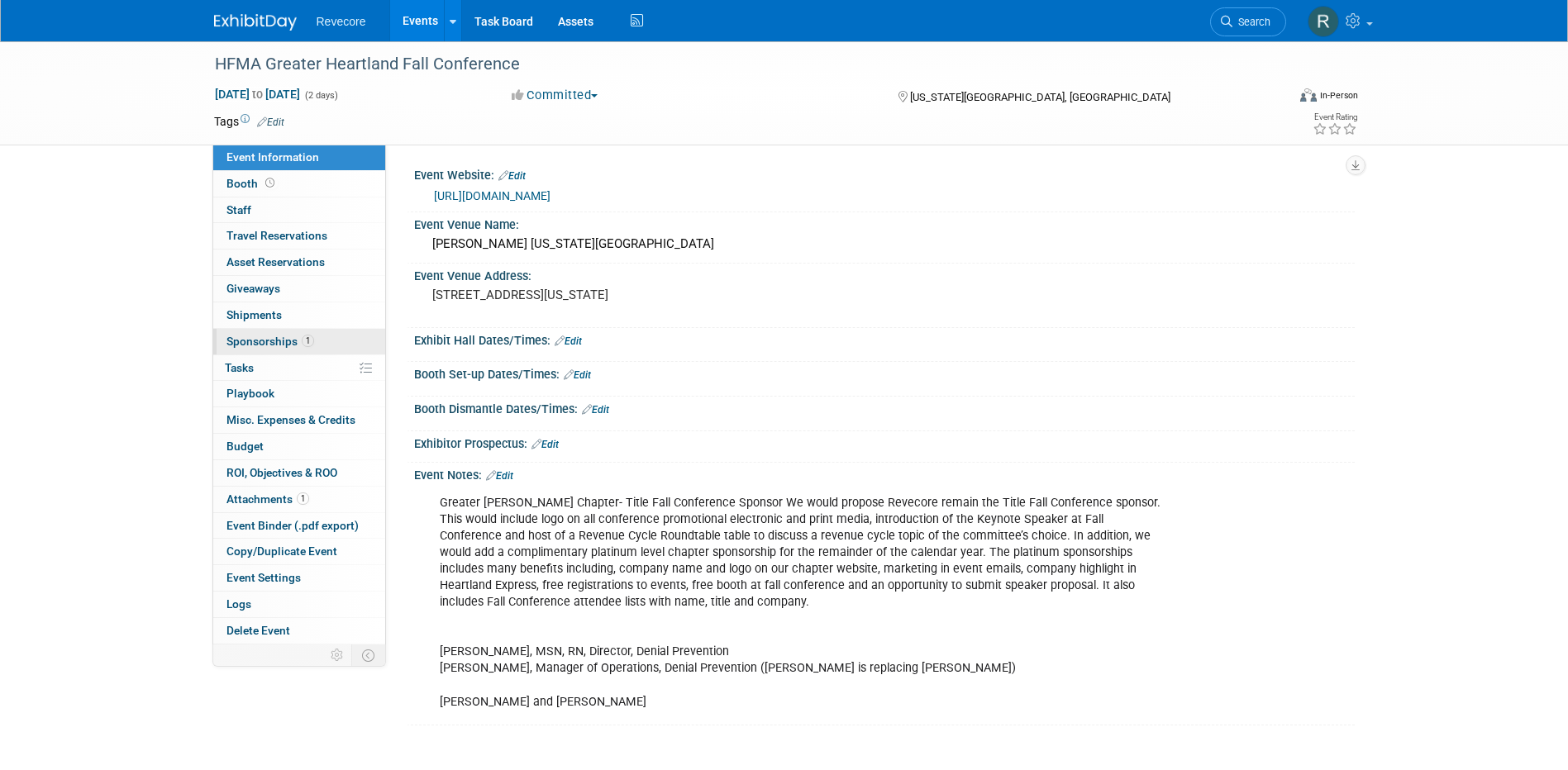
click at [305, 339] on span "1" at bounding box center [308, 341] width 13 height 13
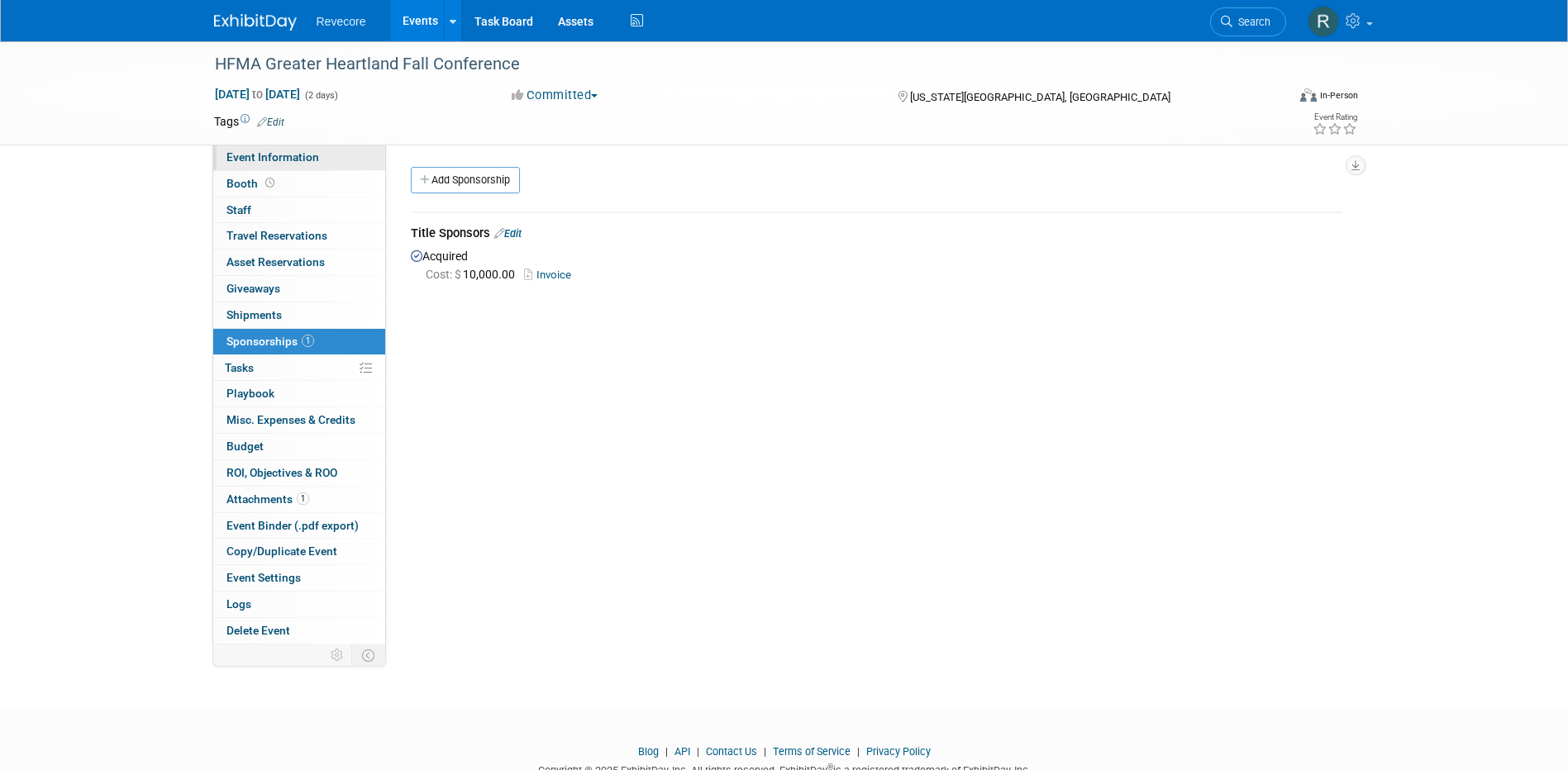
click at [321, 160] on link "Event Information" at bounding box center [298, 157] width 172 height 25
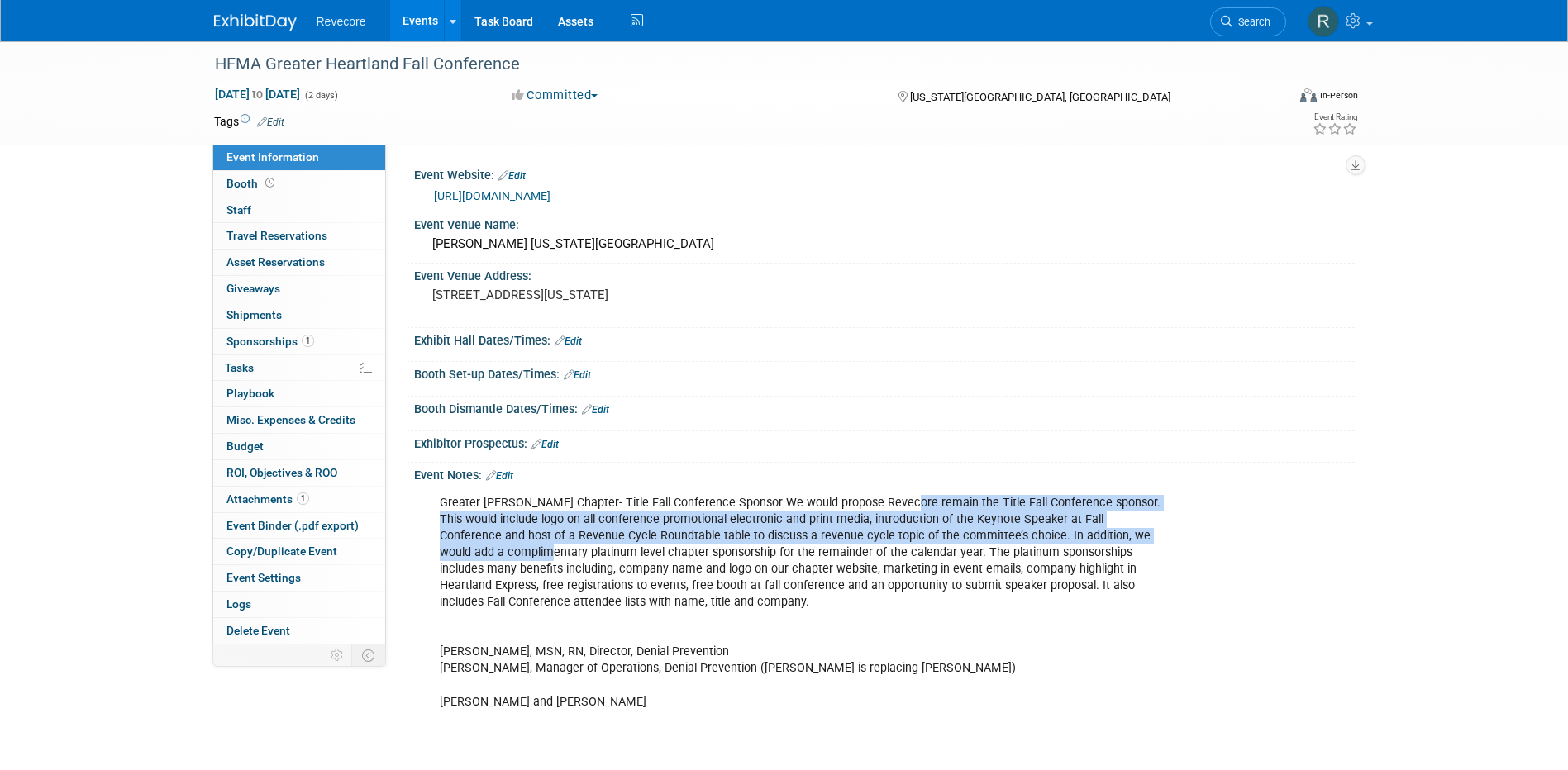
drag, startPoint x: 901, startPoint y: 501, endPoint x: 1162, endPoint y: 531, distance: 262.7
click at [1162, 531] on div "Greater Harland Chapter- Title Fall Conference Sponsor We would propose Revecor…" at bounding box center [801, 602] width 744 height 232
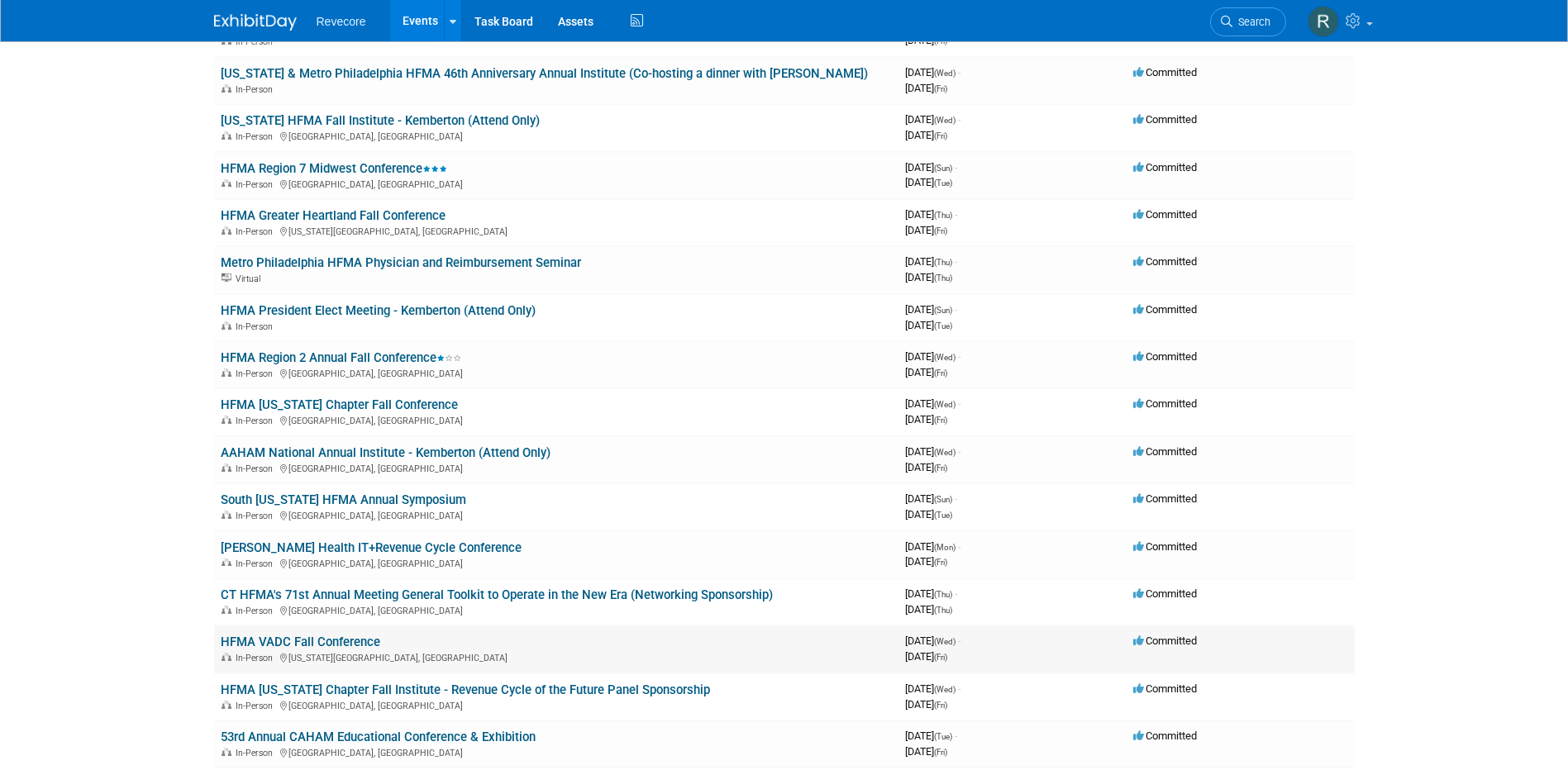
scroll to position [15721, 0]
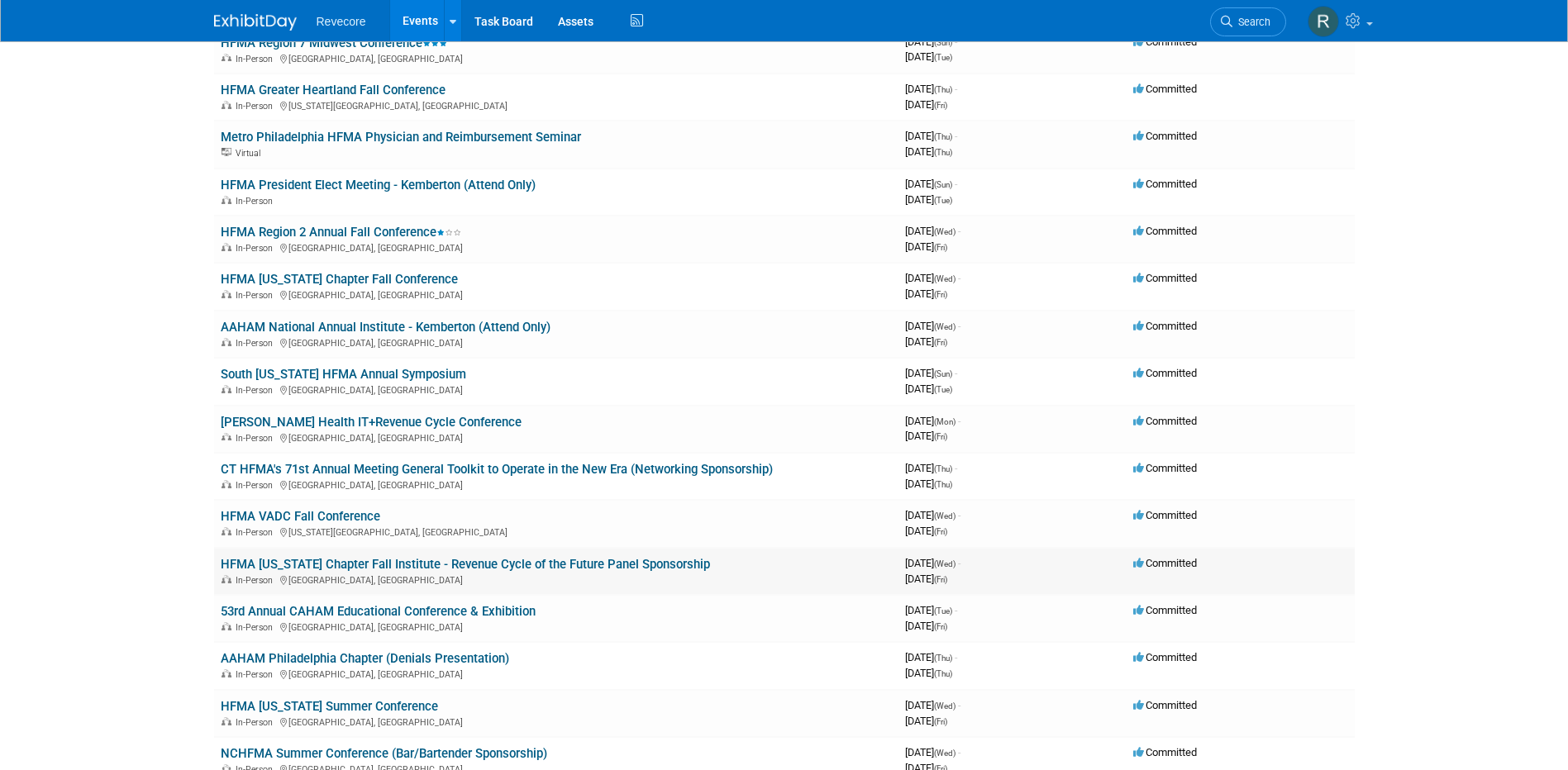
click at [311, 556] on link "HFMA [US_STATE] Chapter Fall Institute - Revenue Cycle of the Future Panel Spon…" at bounding box center [465, 563] width 490 height 15
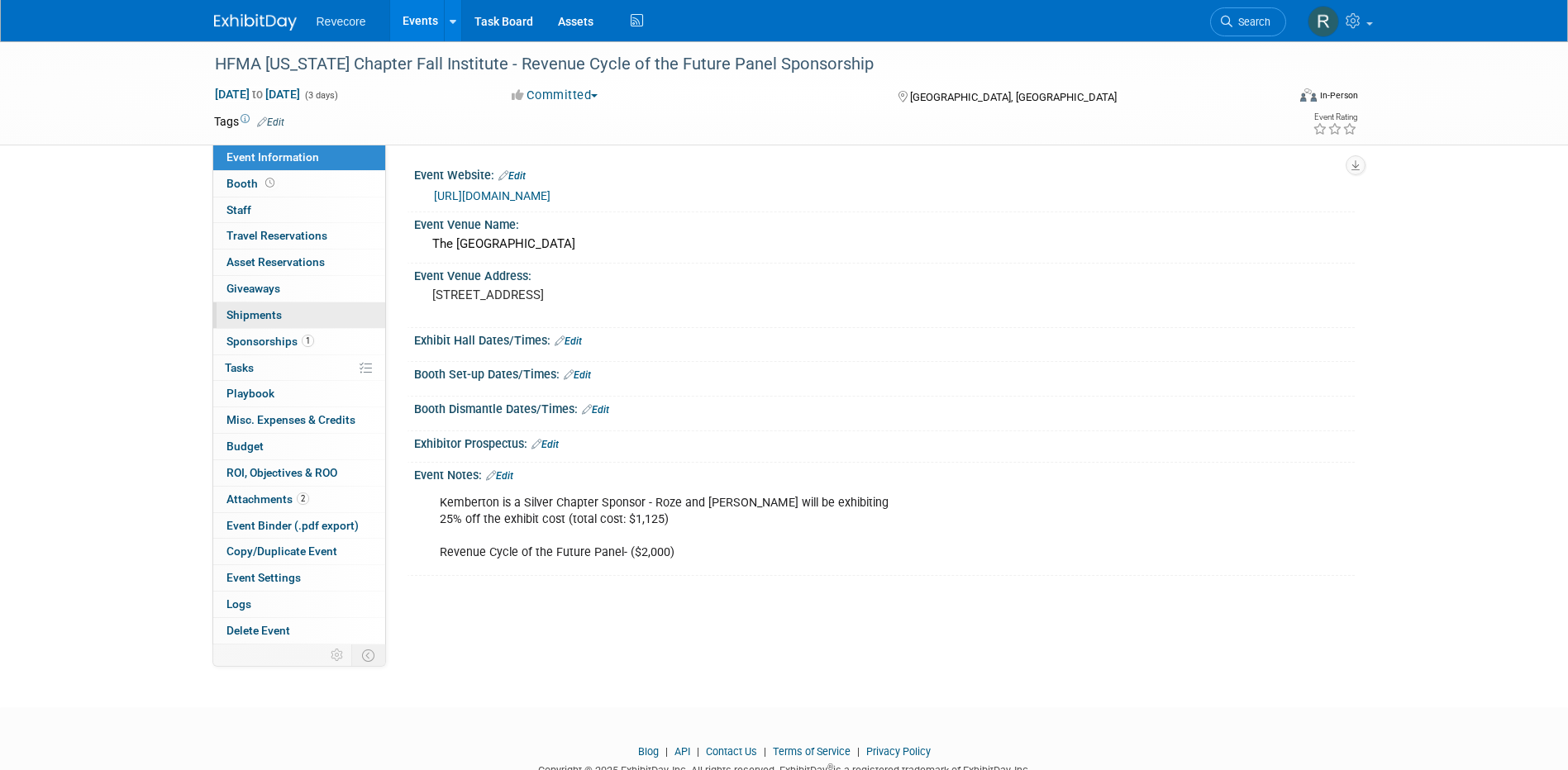
click at [300, 326] on link "0 Shipments 0" at bounding box center [298, 315] width 172 height 25
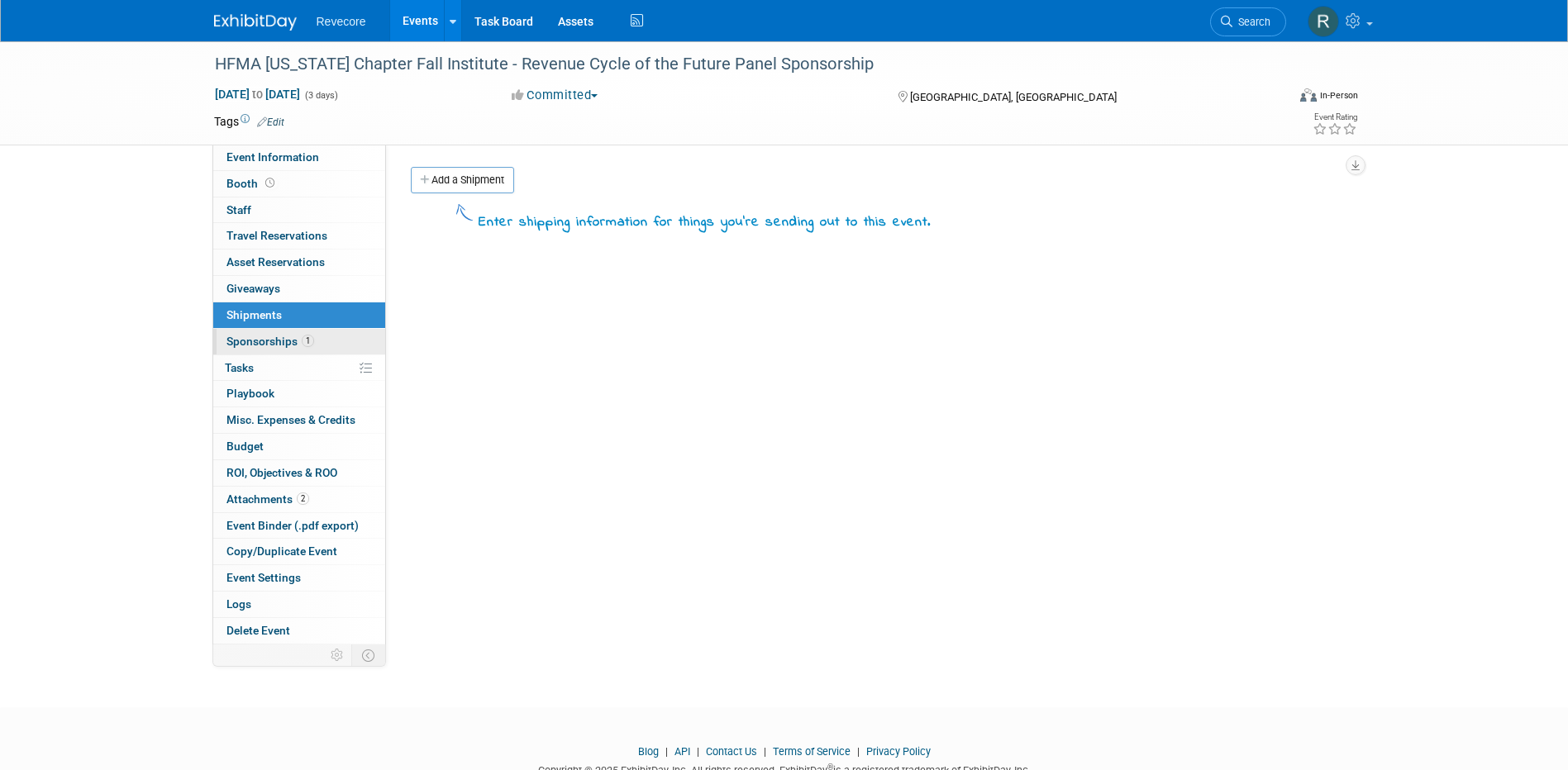
click at [297, 334] on link "1 Sponsorships 1" at bounding box center [298, 342] width 172 height 25
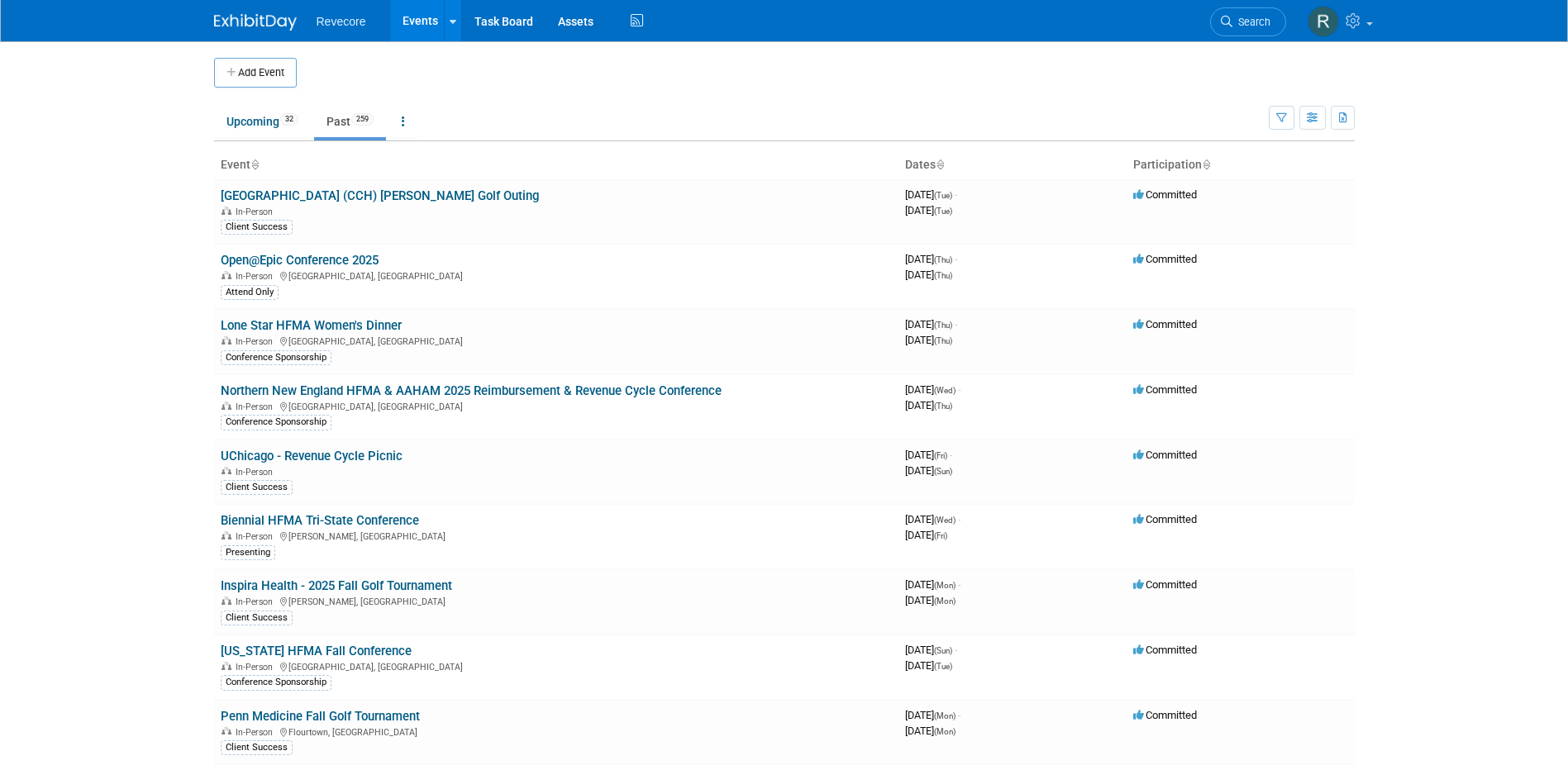
click at [432, 6] on link "Events" at bounding box center [421, 20] width 60 height 42
